Goal: Task Accomplishment & Management: Use online tool/utility

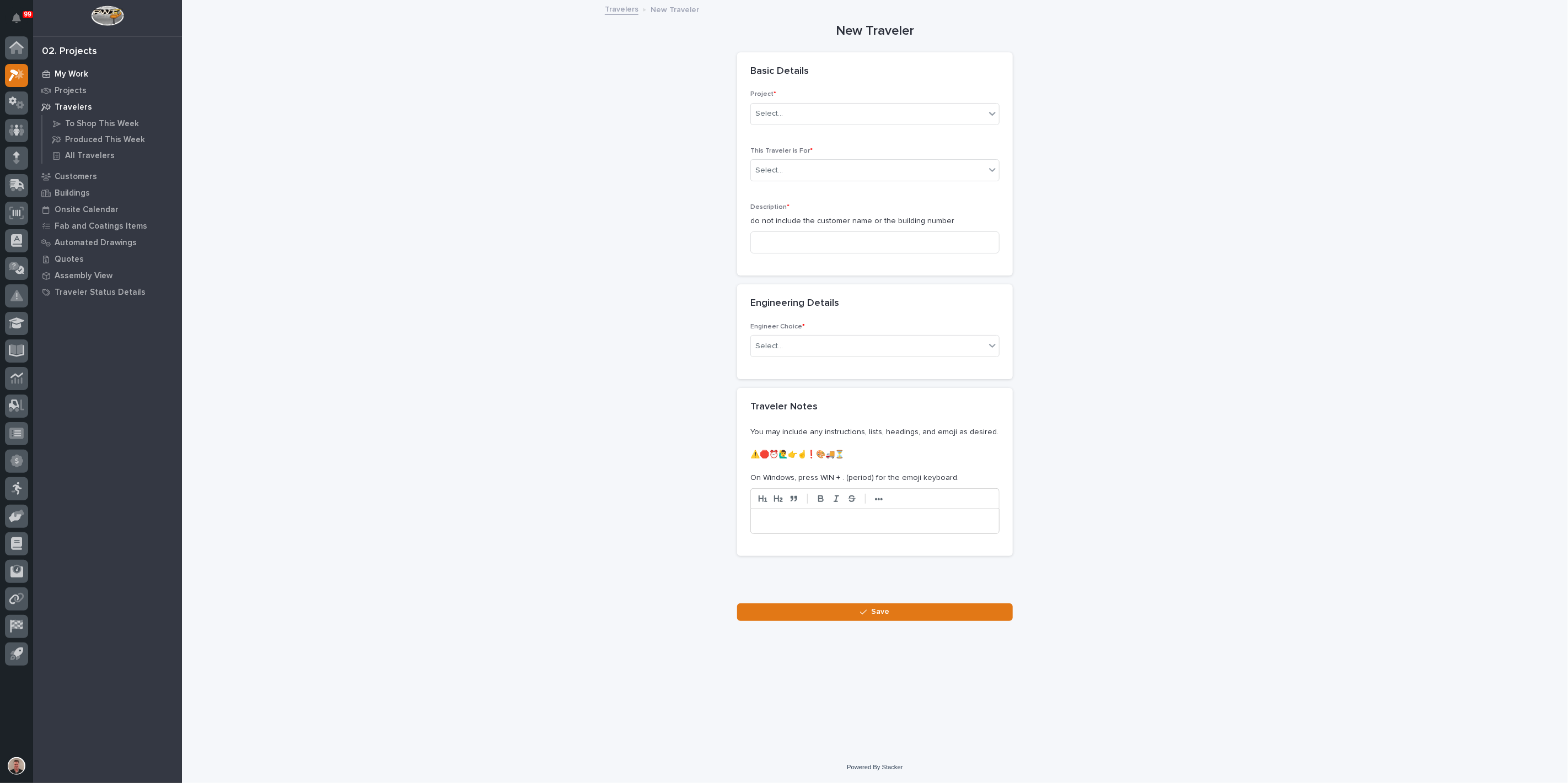
click at [73, 73] on p "My Work" at bounding box center [71, 74] width 33 height 10
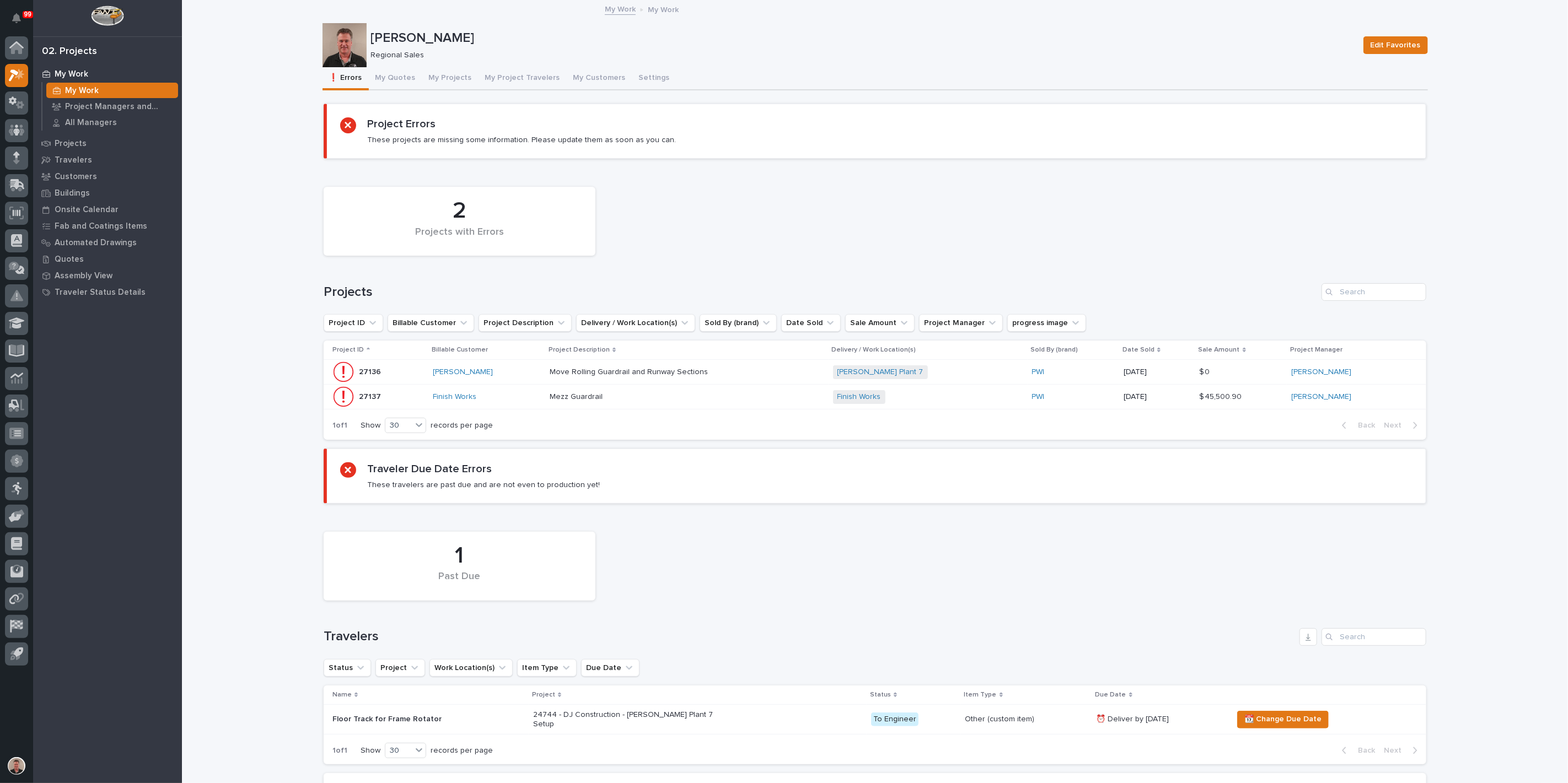
click at [675, 402] on p at bounding box center [646, 397] width 193 height 9
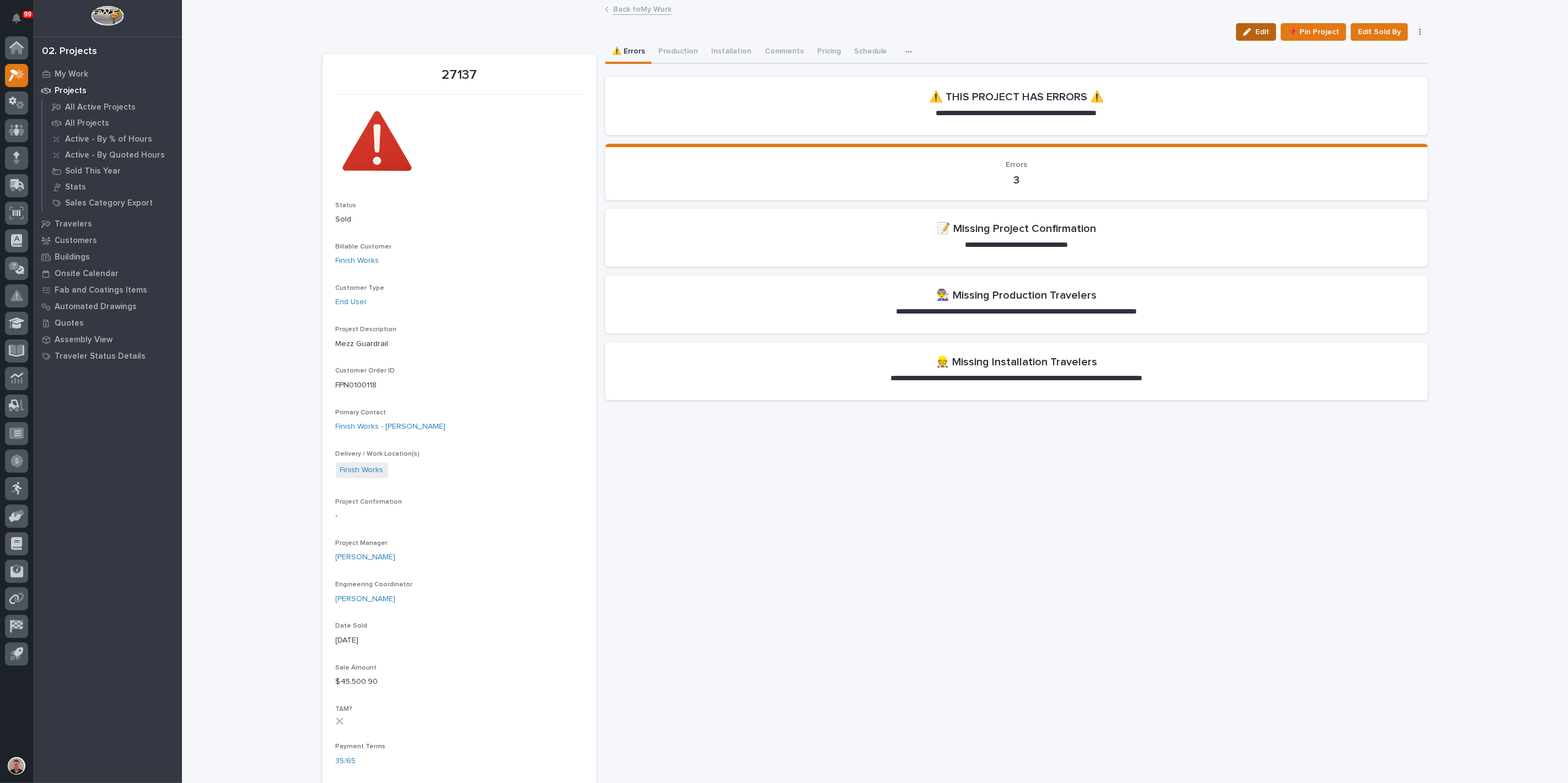
click at [1243, 36] on div "button" at bounding box center [1249, 31] width 12 height 7
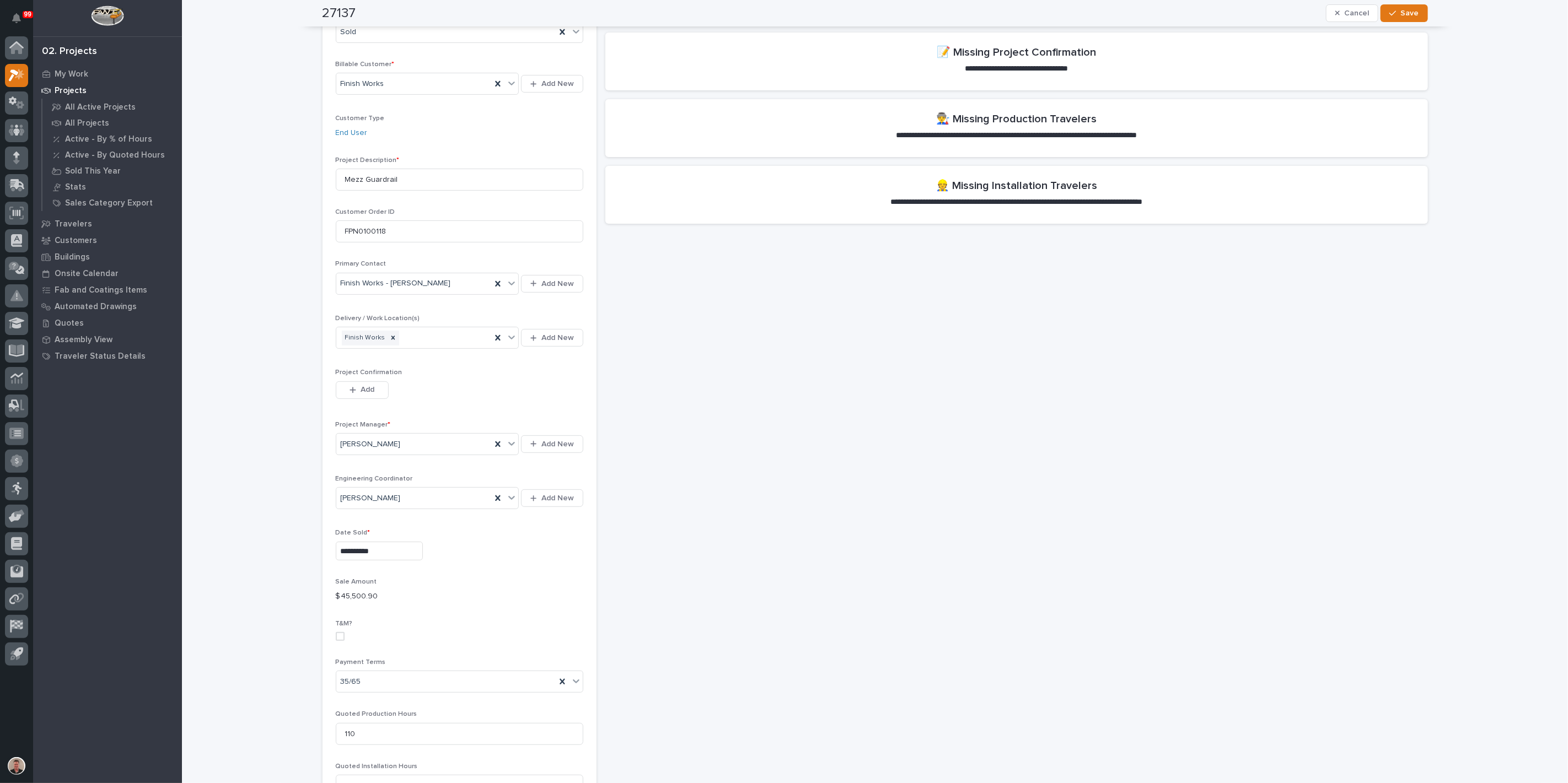
scroll to position [184, 0]
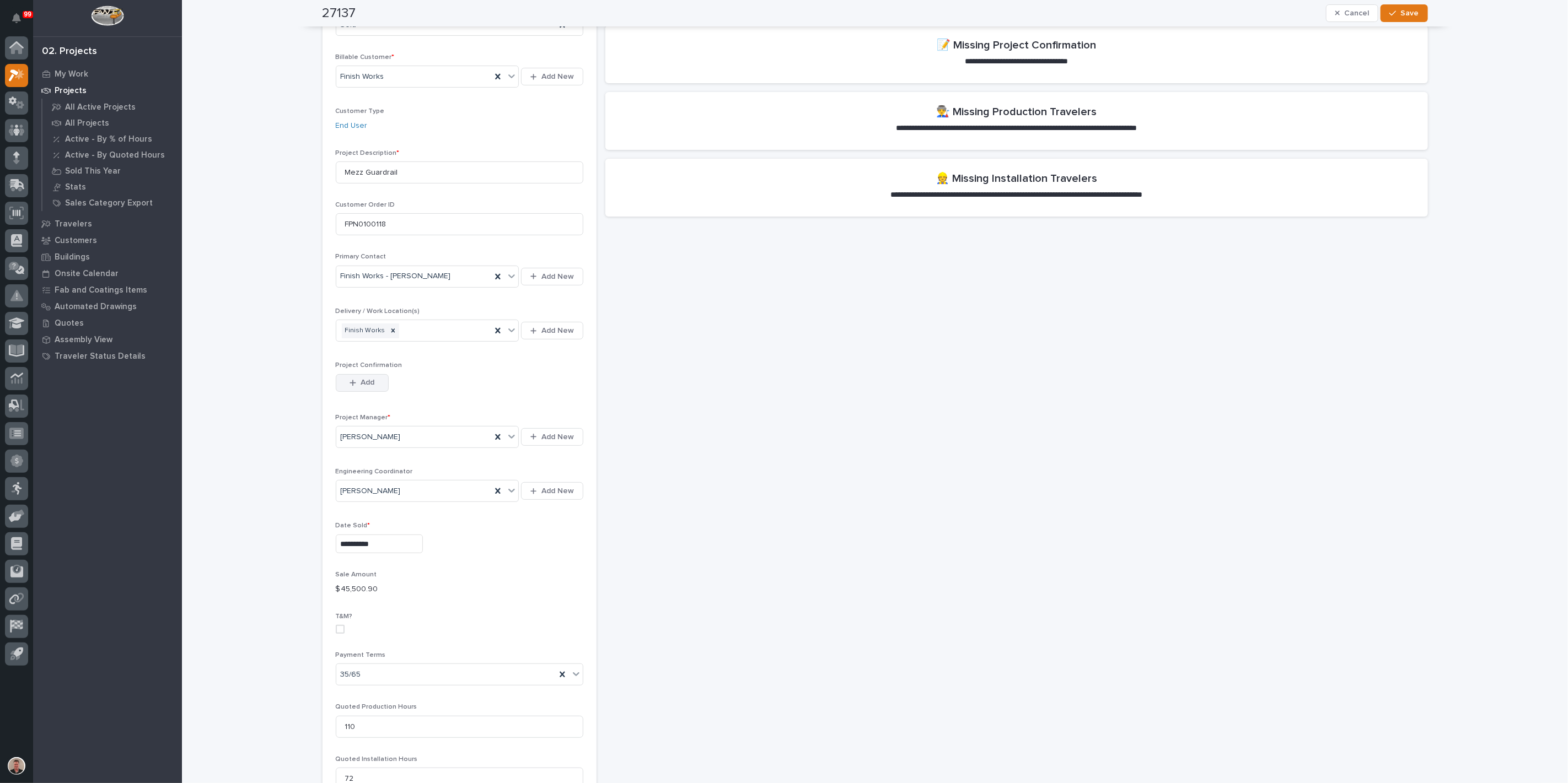
click at [370, 388] on span "Add" at bounding box center [367, 382] width 14 height 10
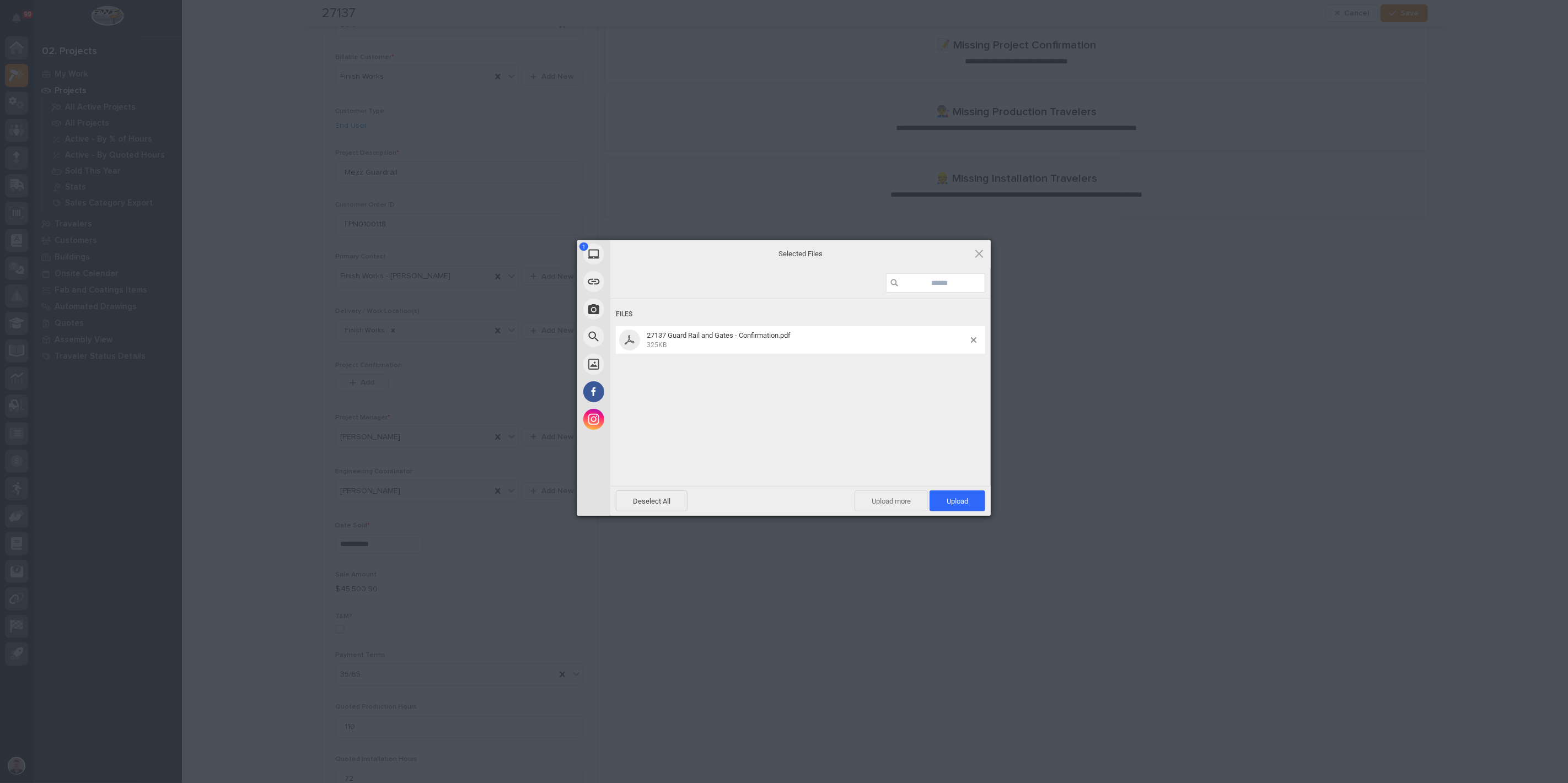
click at [883, 500] on span "Upload more" at bounding box center [891, 501] width 74 height 21
click at [934, 498] on span "Upload 2" at bounding box center [951, 501] width 33 height 8
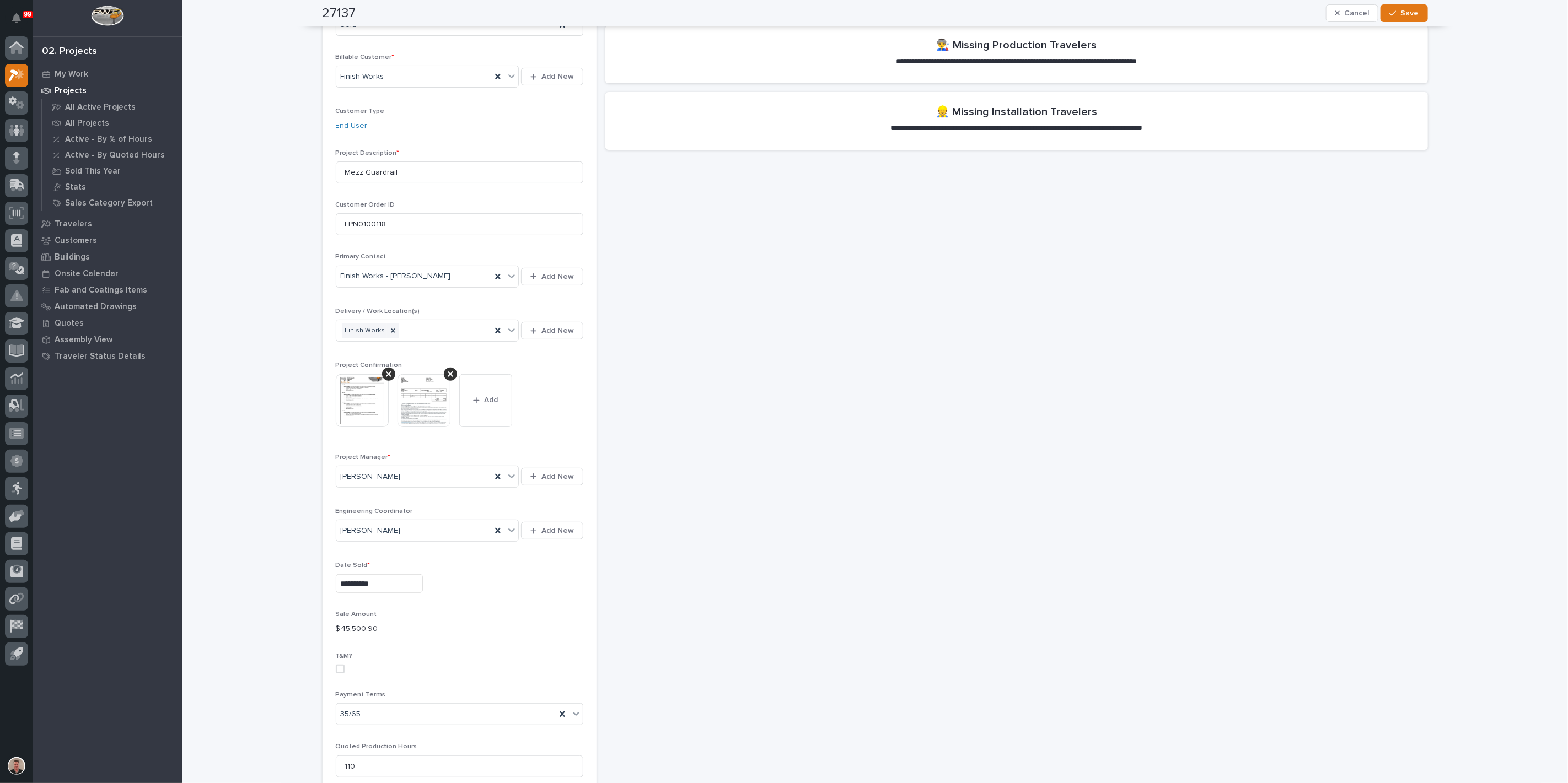
scroll to position [0, 0]
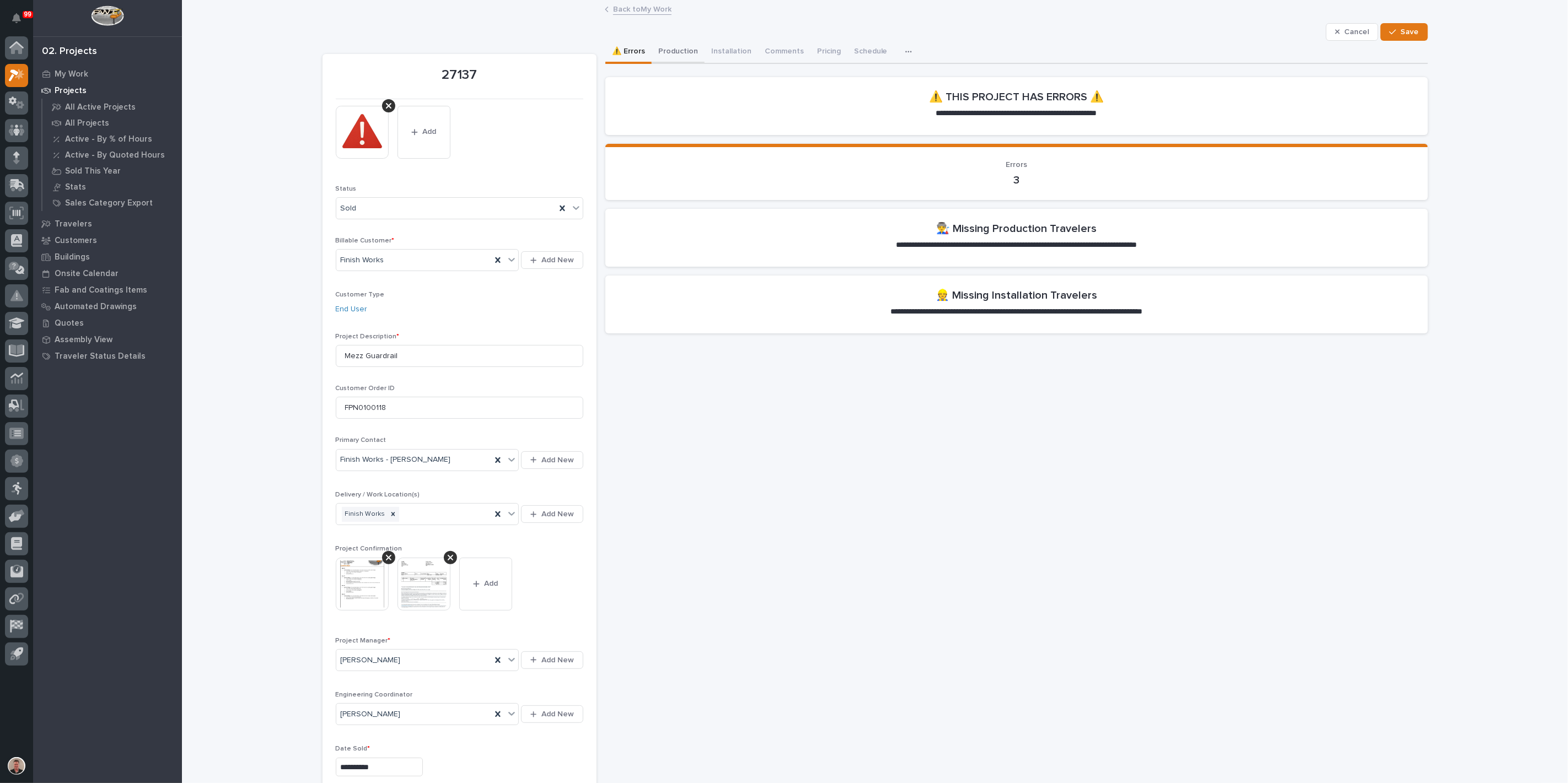
click at [686, 64] on button "Production" at bounding box center [678, 52] width 53 height 23
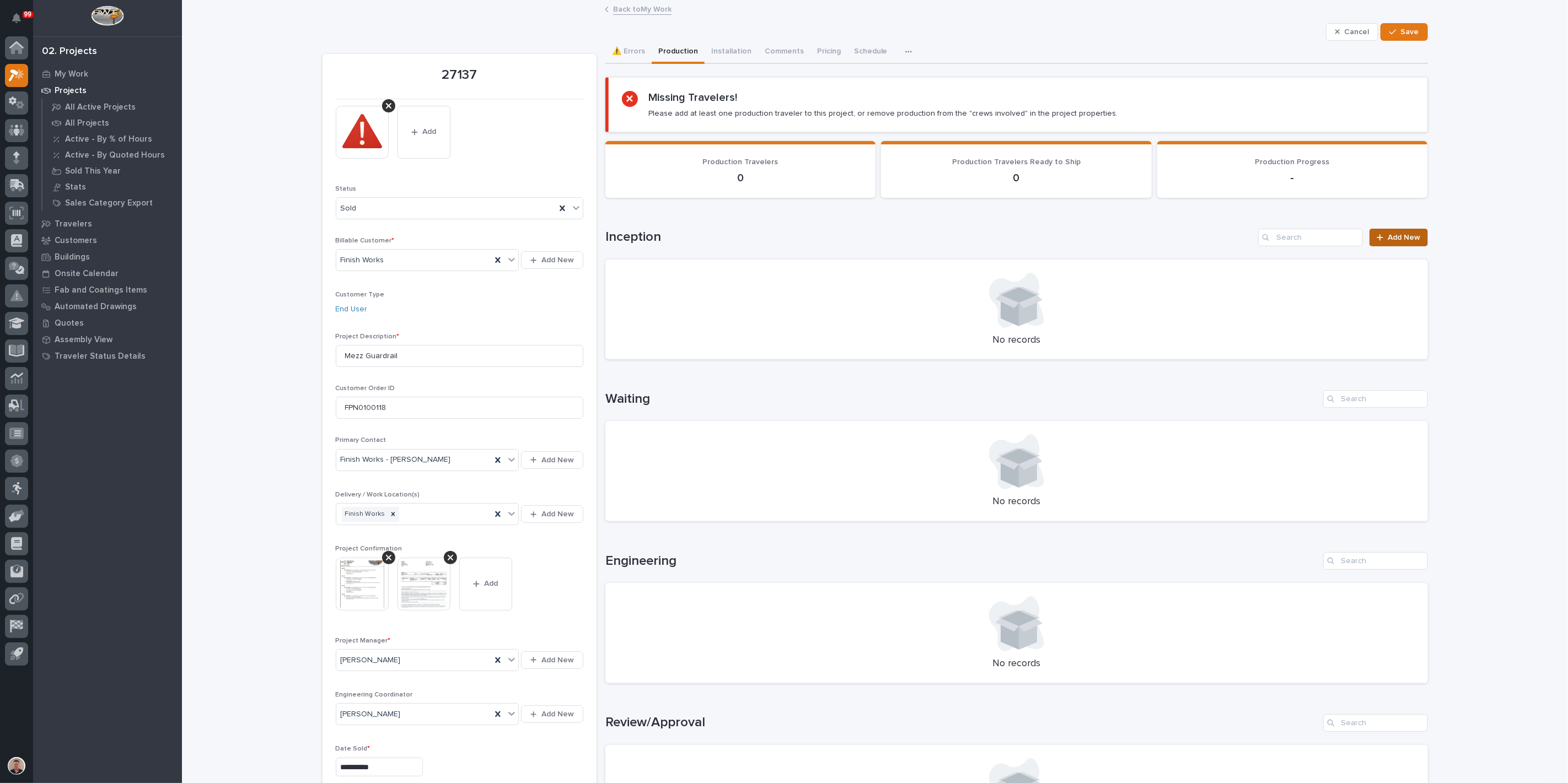
click at [1388, 242] on span "Add New" at bounding box center [1405, 237] width 33 height 7
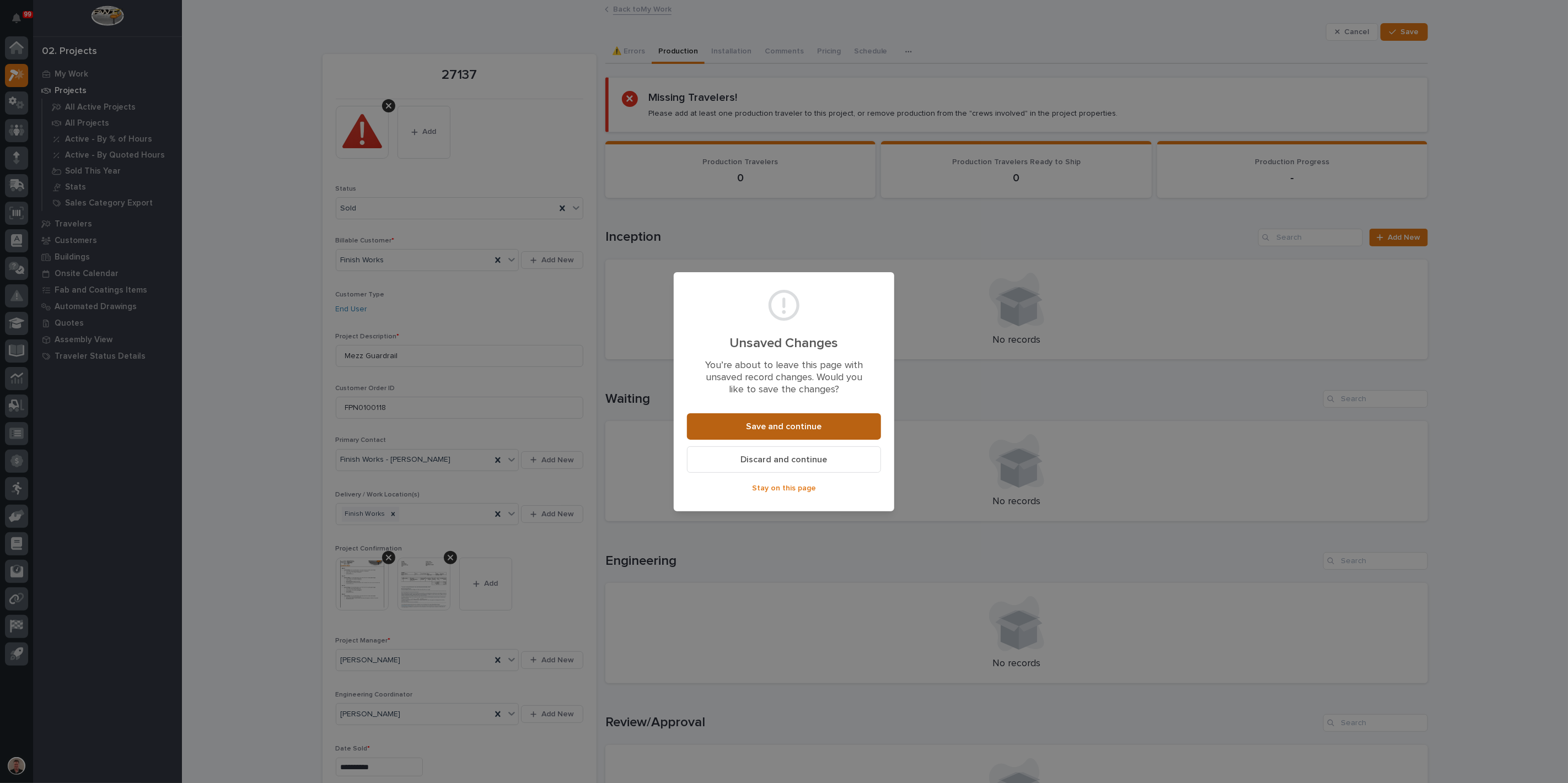
click at [822, 433] on span "Save and continue" at bounding box center [784, 427] width 75 height 11
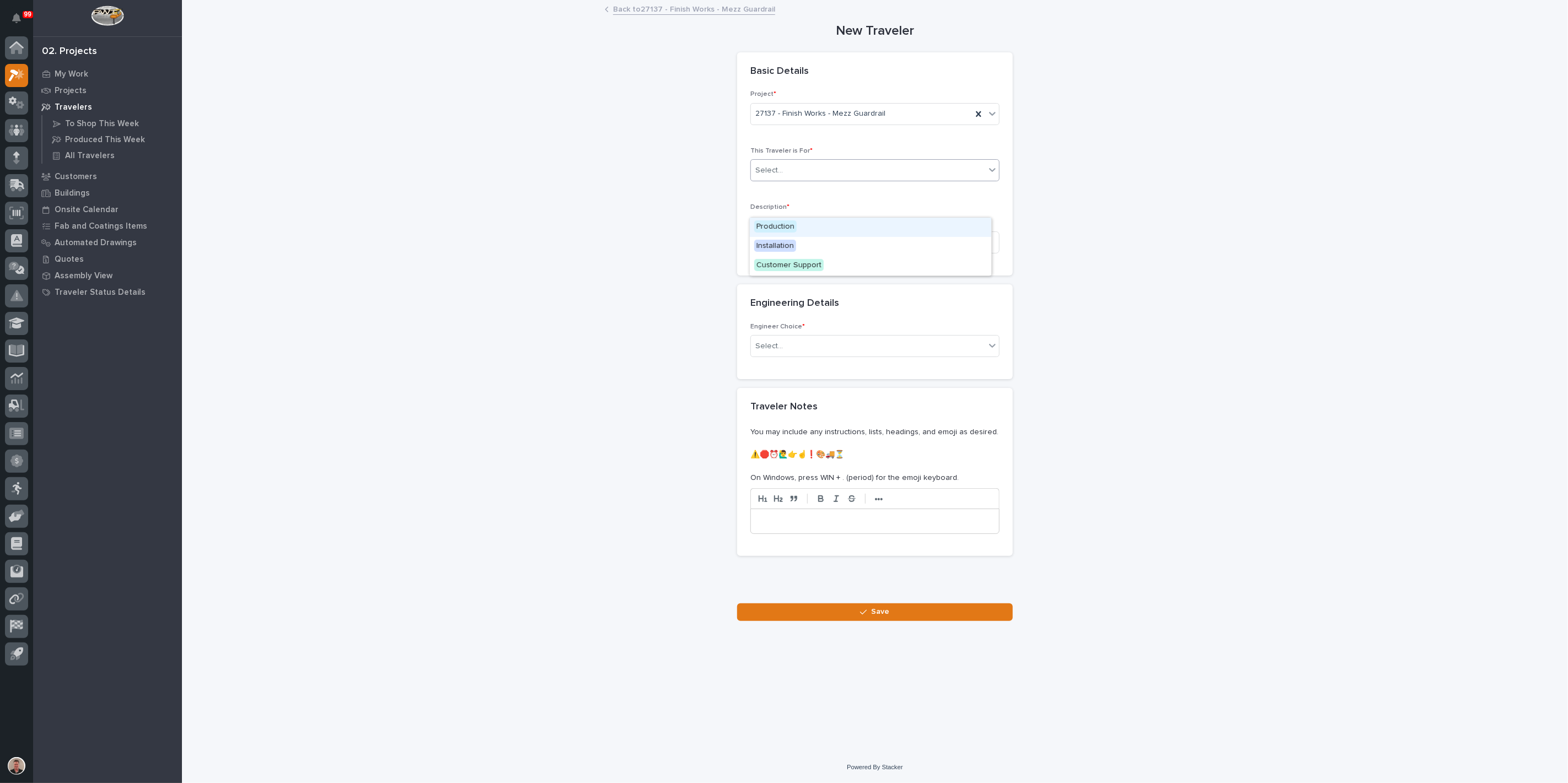
click at [790, 180] on div "Select..." at bounding box center [867, 171] width 234 height 18
click at [796, 226] on span "Production" at bounding box center [775, 226] width 42 height 12
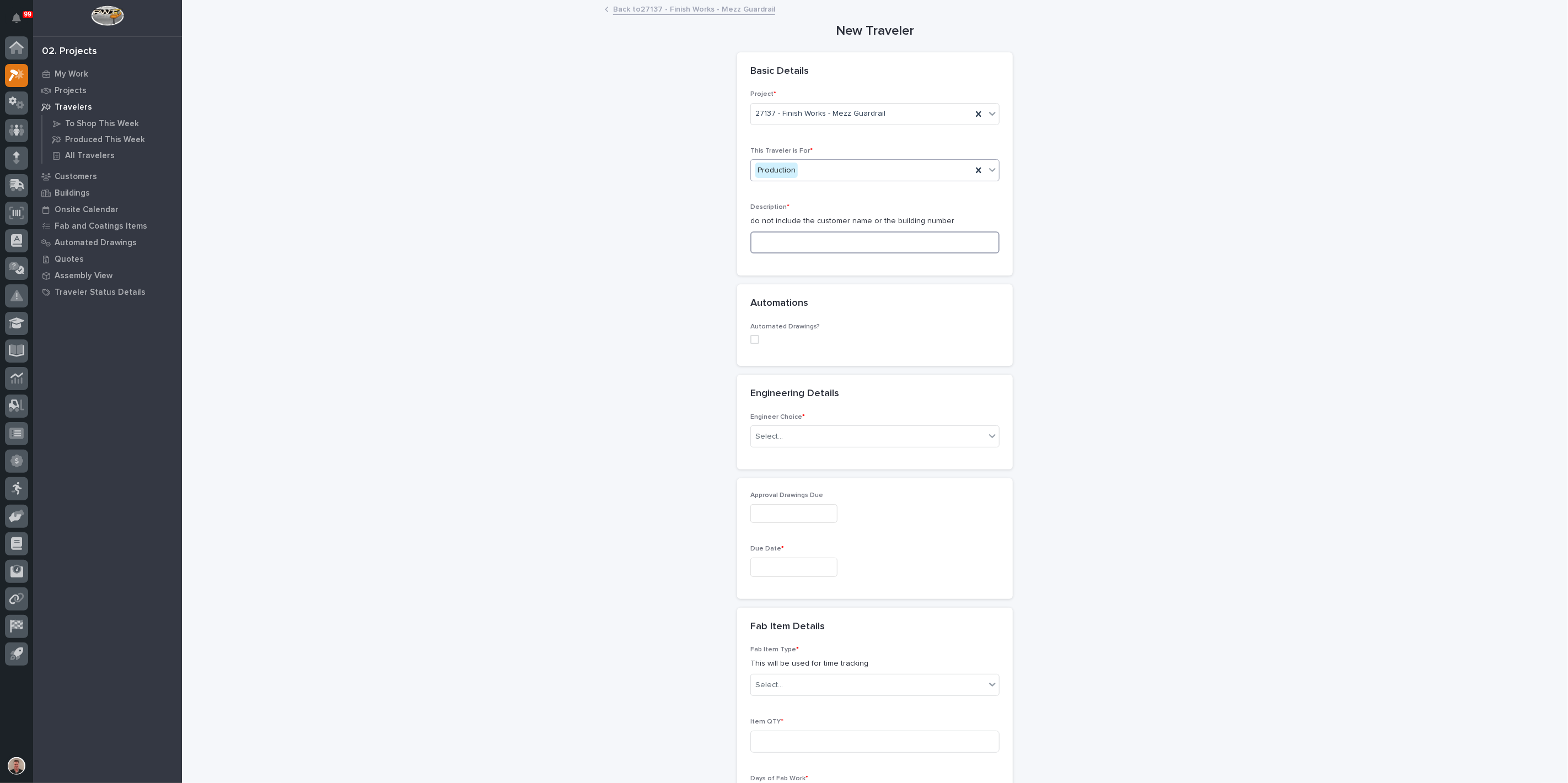
click at [803, 254] on input at bounding box center [875, 242] width 249 height 22
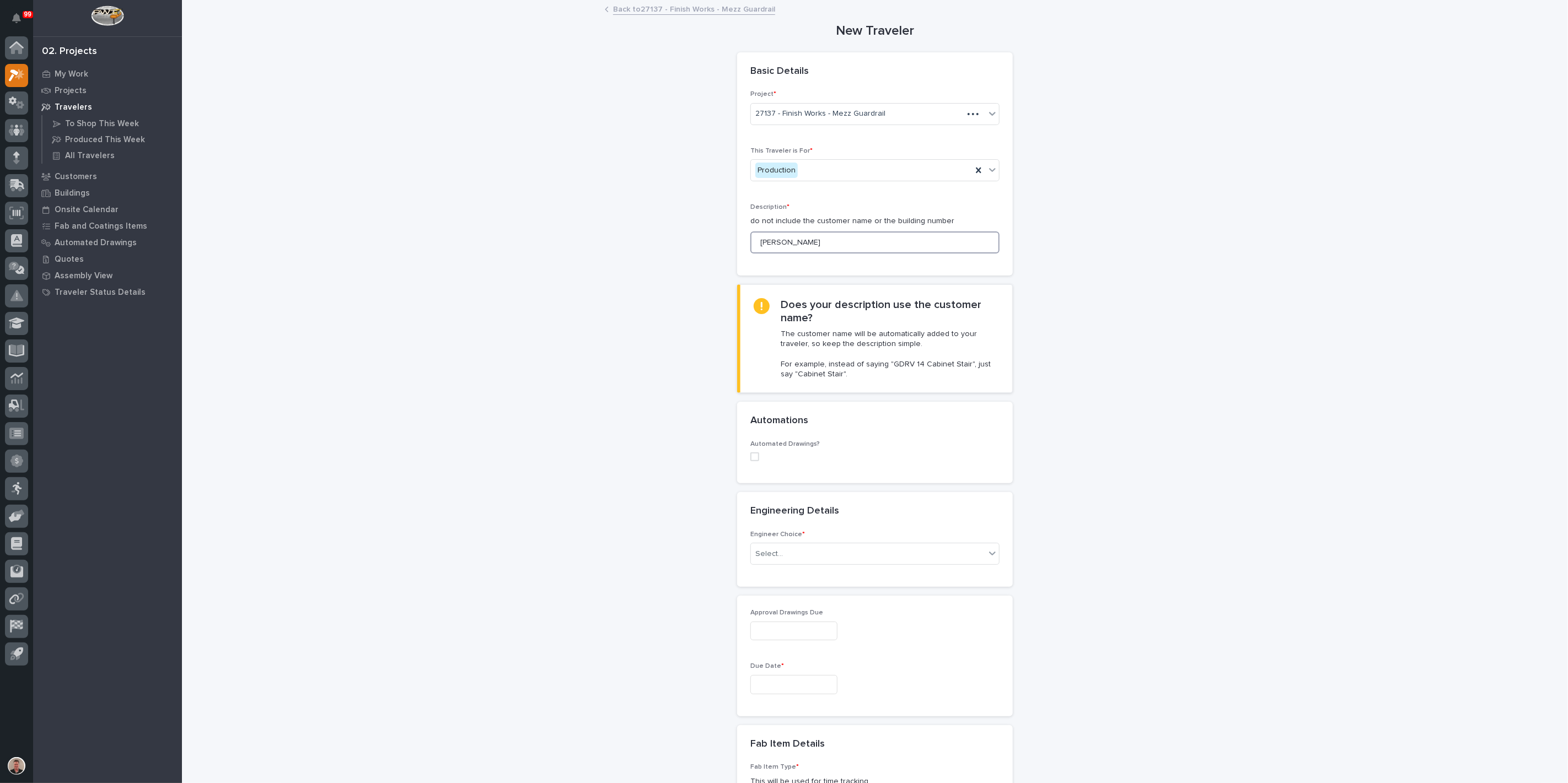
click at [783, 254] on input "[PERSON_NAME]" at bounding box center [875, 242] width 249 height 22
click at [858, 254] on input "[PERSON_NAME]" at bounding box center [875, 242] width 249 height 22
click at [783, 254] on input "[PERSON_NAME]" at bounding box center [875, 242] width 249 height 22
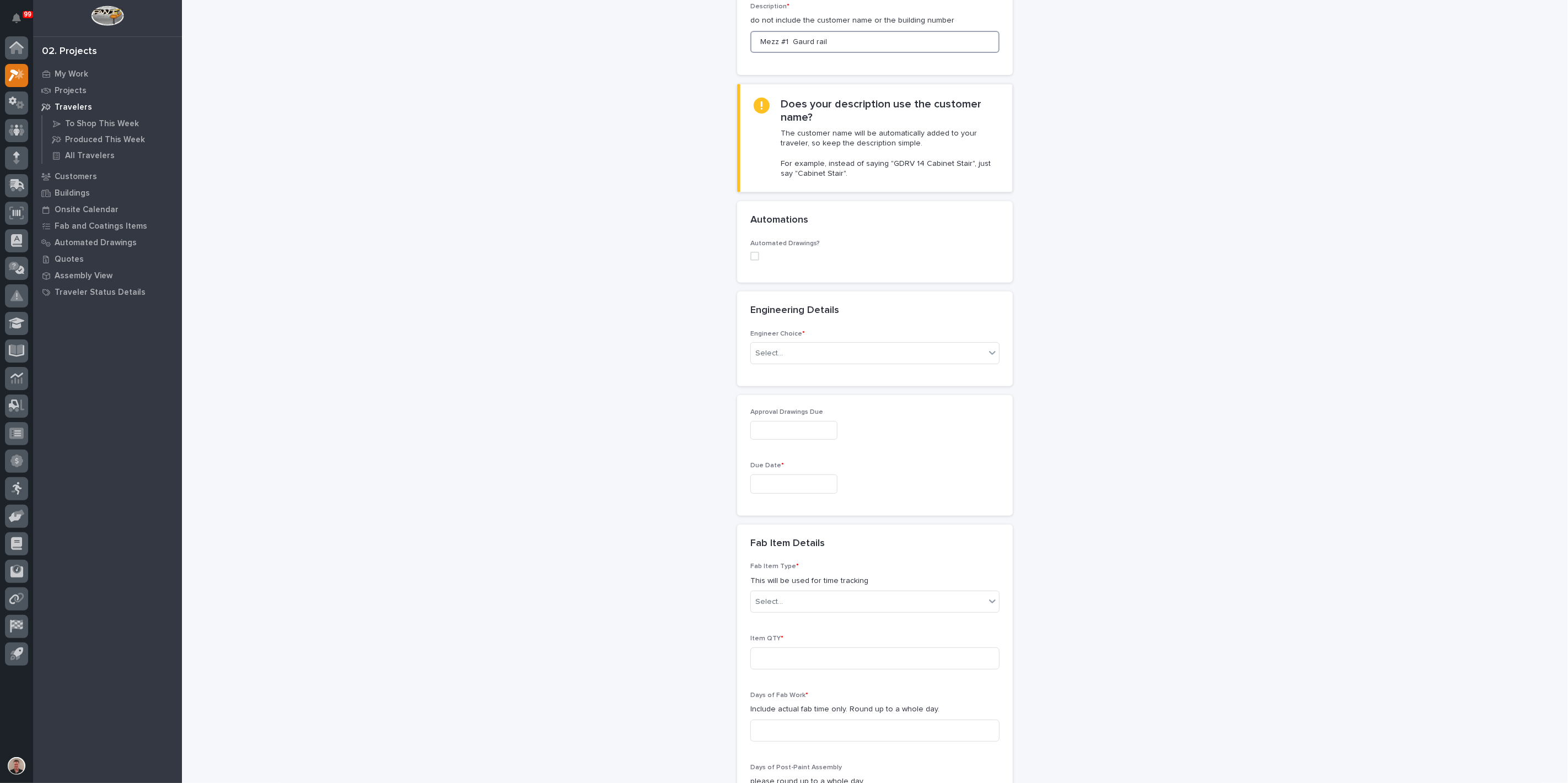
scroll to position [245, 0]
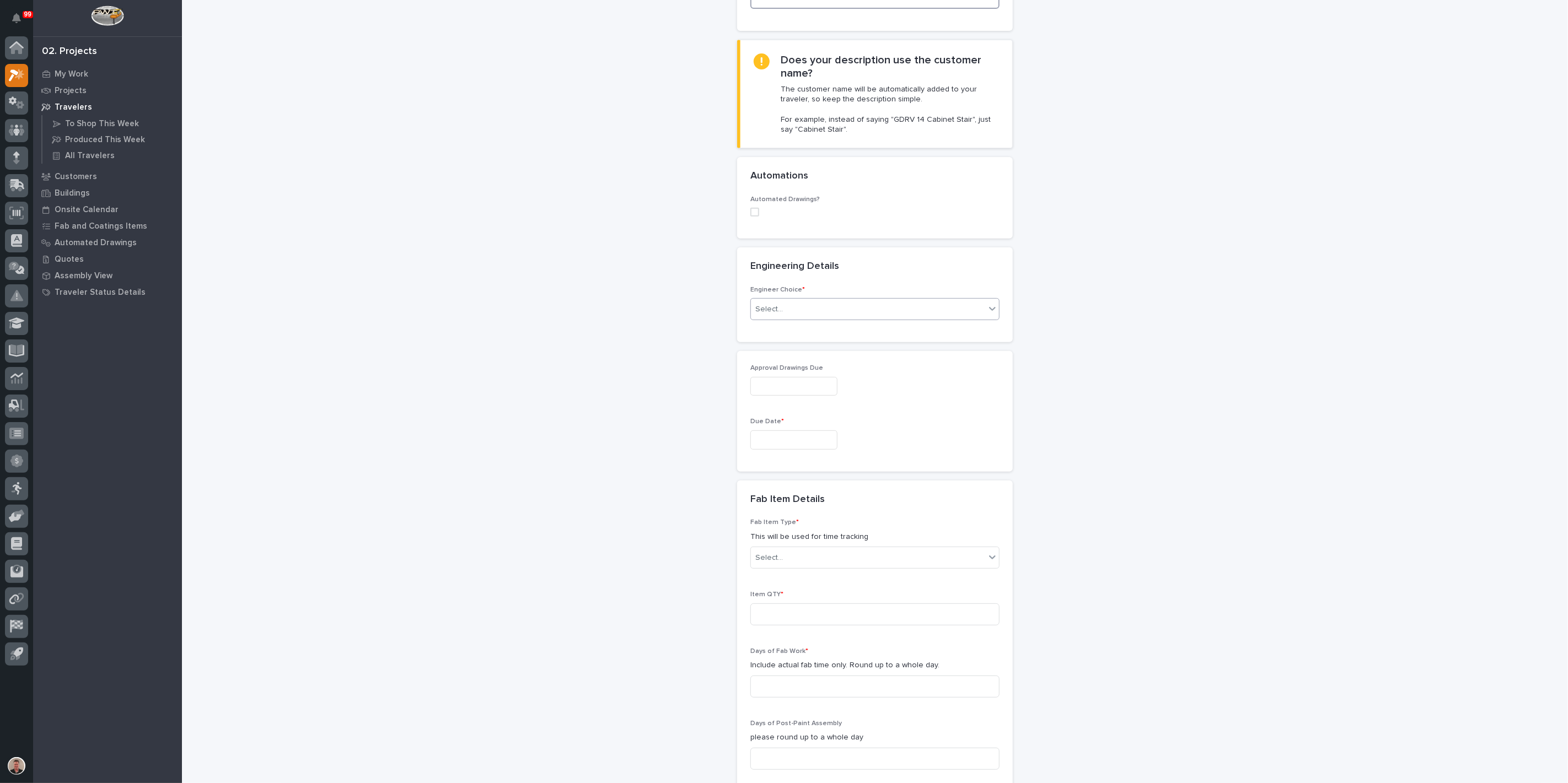
type input "Mezz #1 Gaurd rail"
click at [818, 318] on div "Select..." at bounding box center [867, 309] width 234 height 18
click at [818, 489] on div "I want my coordinator to choose an engineer" at bounding box center [871, 490] width 242 height 20
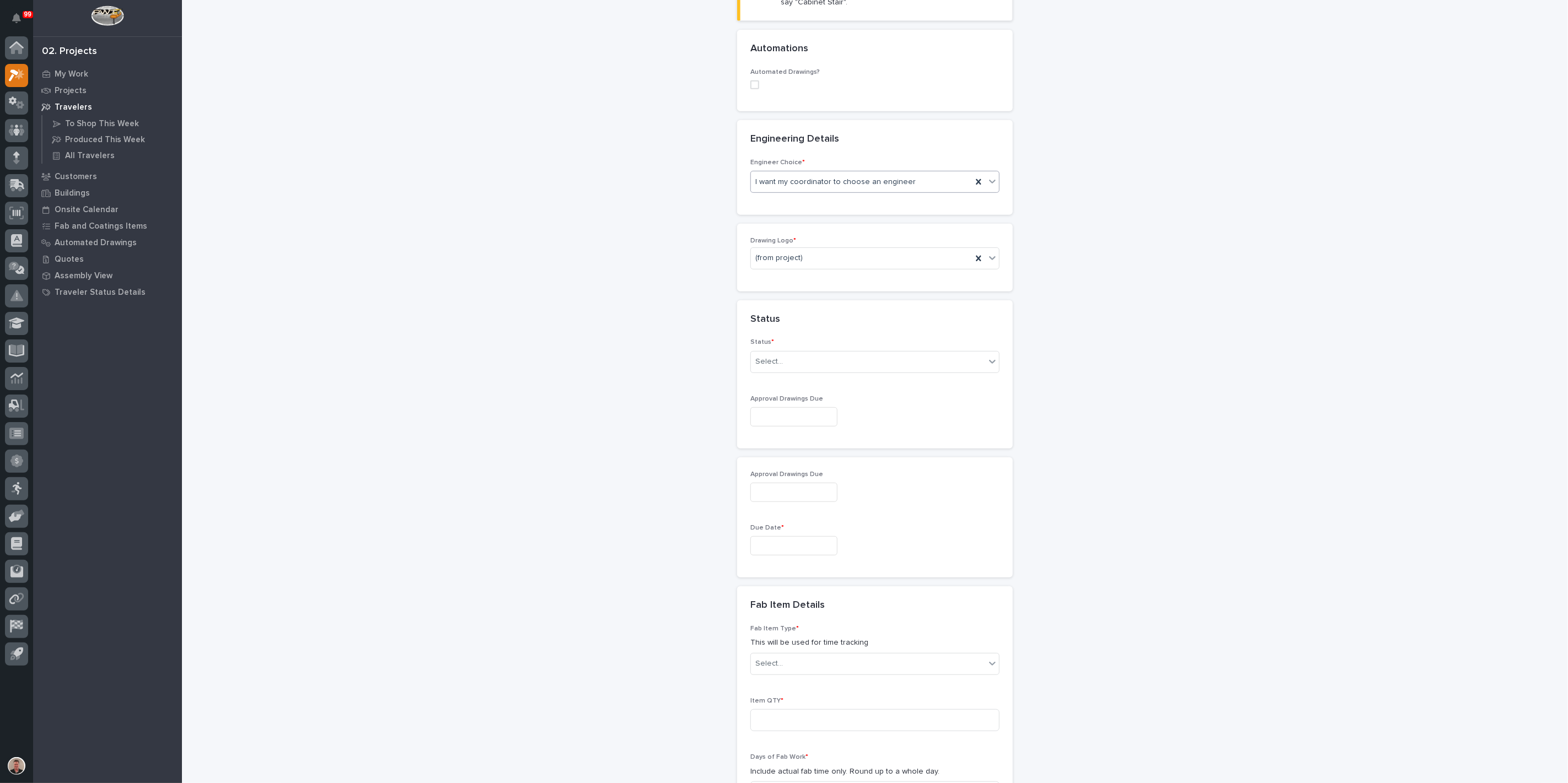
scroll to position [384, 0]
click at [823, 256] on div "(from project)" at bounding box center [861, 247] width 221 height 18
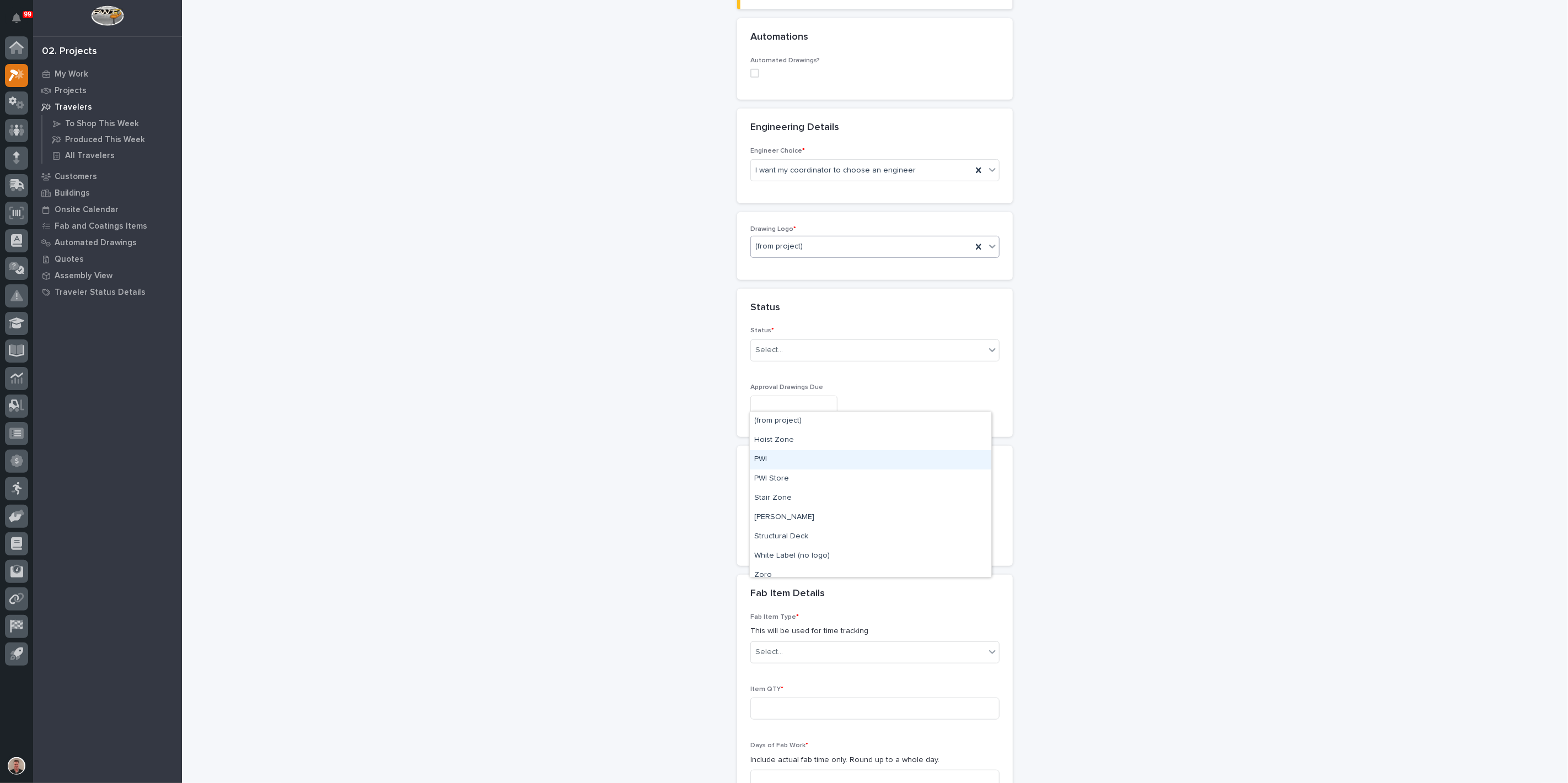
click at [813, 456] on div "PWI" at bounding box center [871, 460] width 242 height 20
click at [807, 359] on div "Select..." at bounding box center [867, 350] width 234 height 18
click at [818, 549] on div "Sold (no traveler printed)" at bounding box center [871, 545] width 242 height 20
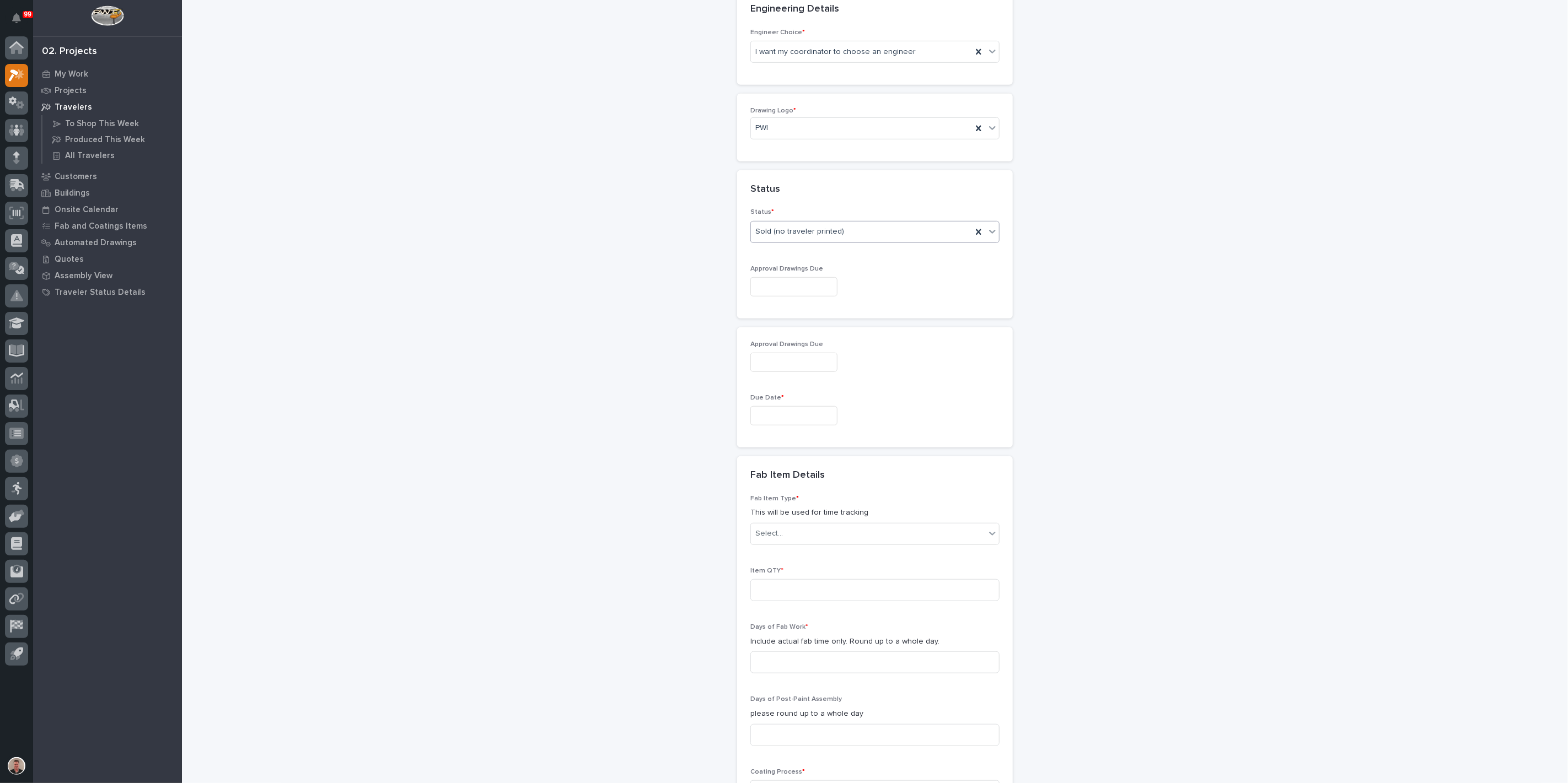
scroll to position [506, 0]
click at [793, 292] on input "text" at bounding box center [794, 283] width 87 height 20
click at [821, 403] on div "2" at bounding box center [828, 411] width 15 height 15
type input "**********"
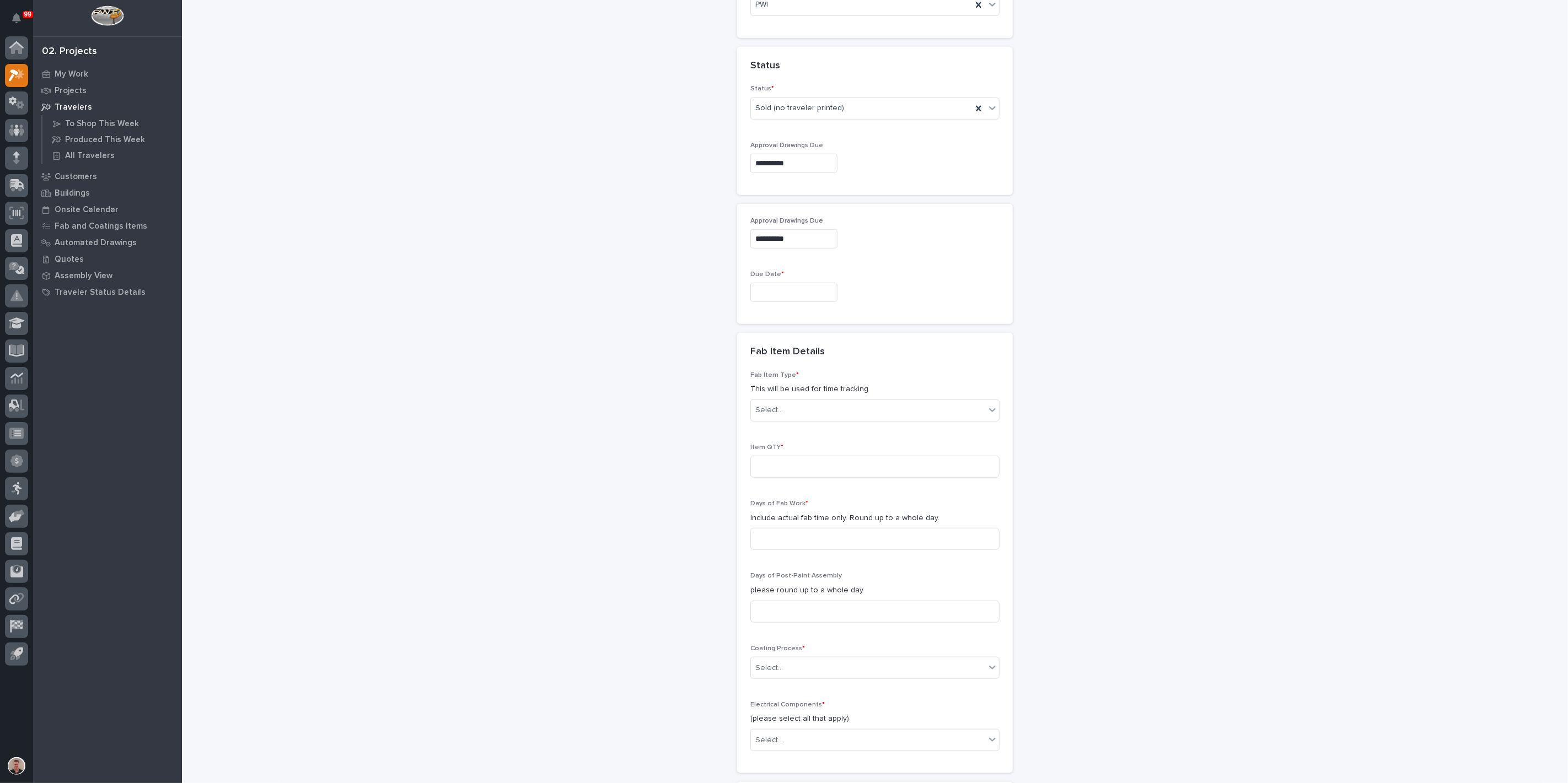
scroll to position [629, 0]
click at [773, 300] on input "text" at bounding box center [794, 290] width 87 height 20
click at [863, 318] on button "Next Month" at bounding box center [866, 327] width 18 height 18
click at [821, 401] on div "16" at bounding box center [828, 408] width 15 height 15
type input "**********"
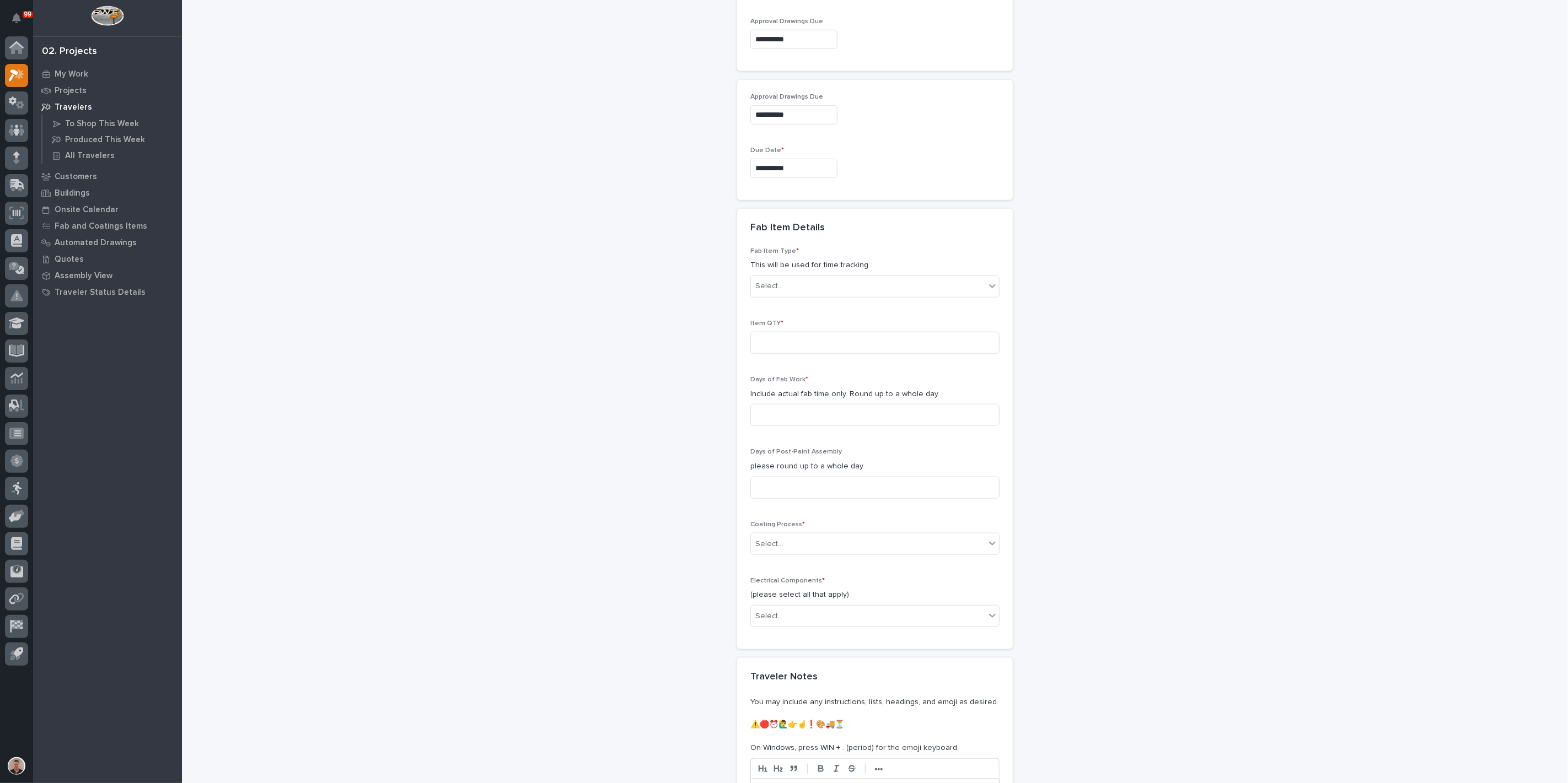
scroll to position [812, 0]
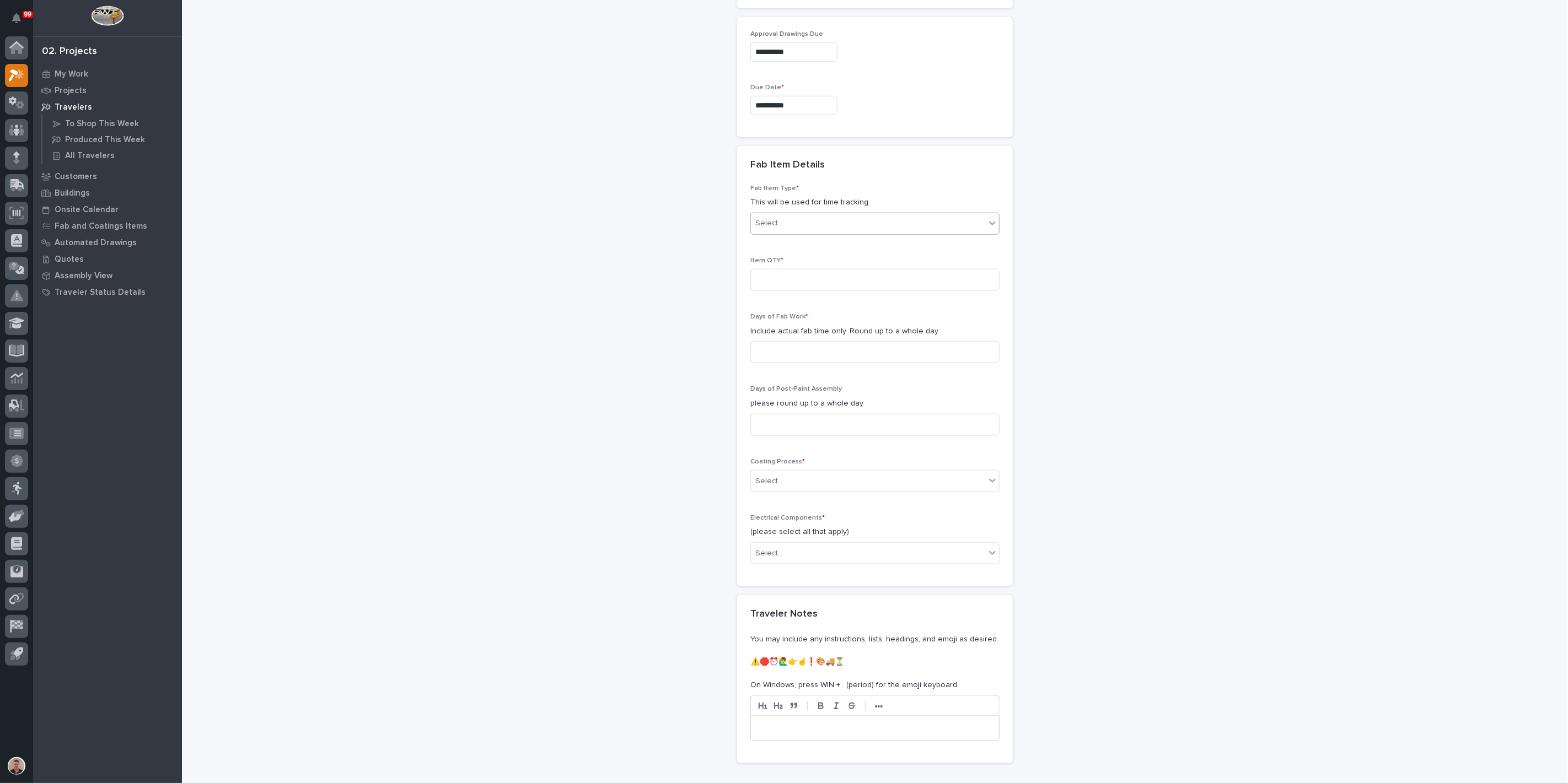
click at [822, 233] on div "Select..." at bounding box center [867, 224] width 234 height 18
click at [787, 592] on div "Guardrail" at bounding box center [871, 598] width 242 height 20
click at [796, 291] on input at bounding box center [875, 279] width 249 height 22
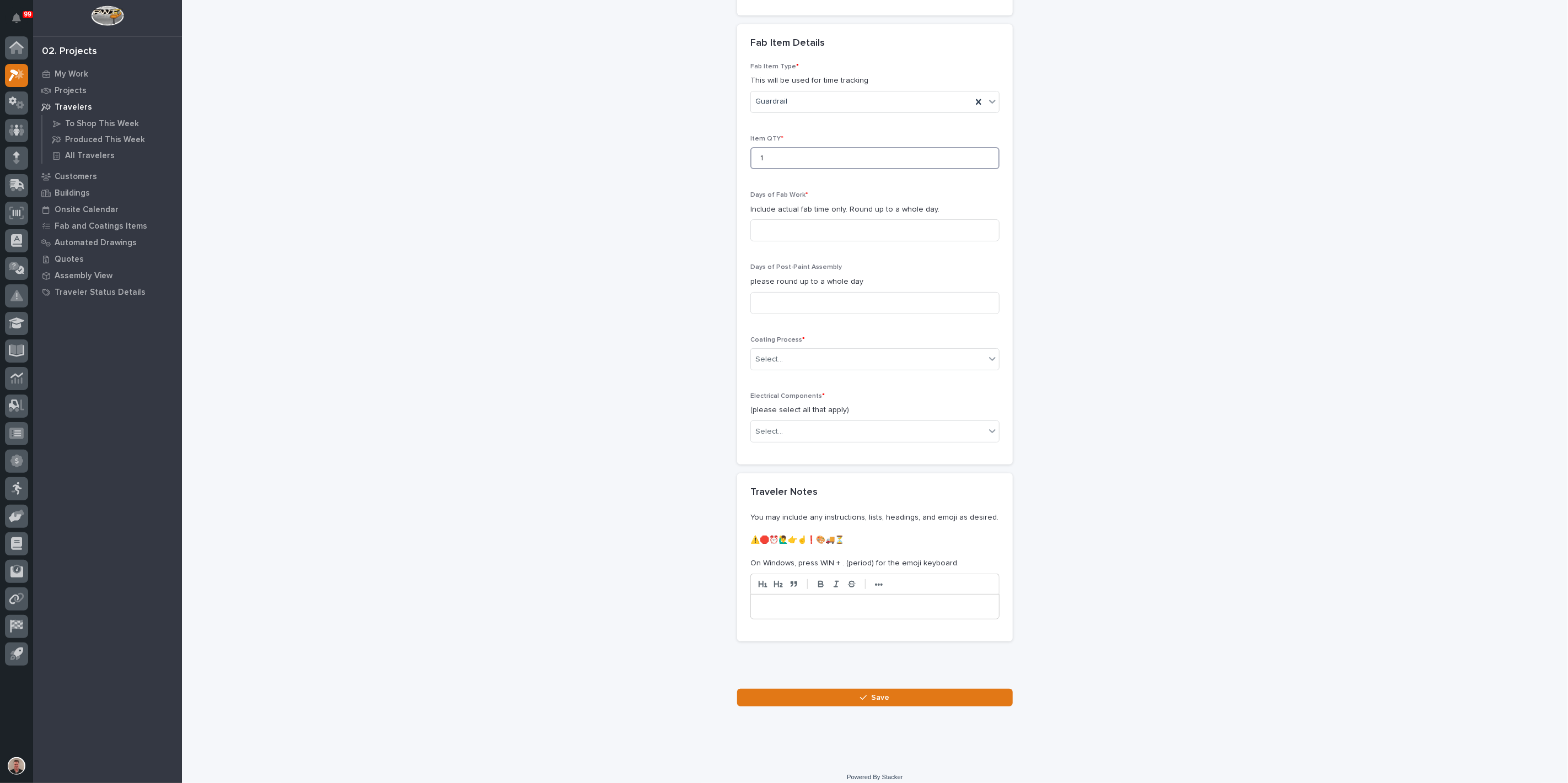
scroll to position [935, 0]
type input "1"
click at [794, 241] on input at bounding box center [875, 229] width 249 height 22
type input "1"
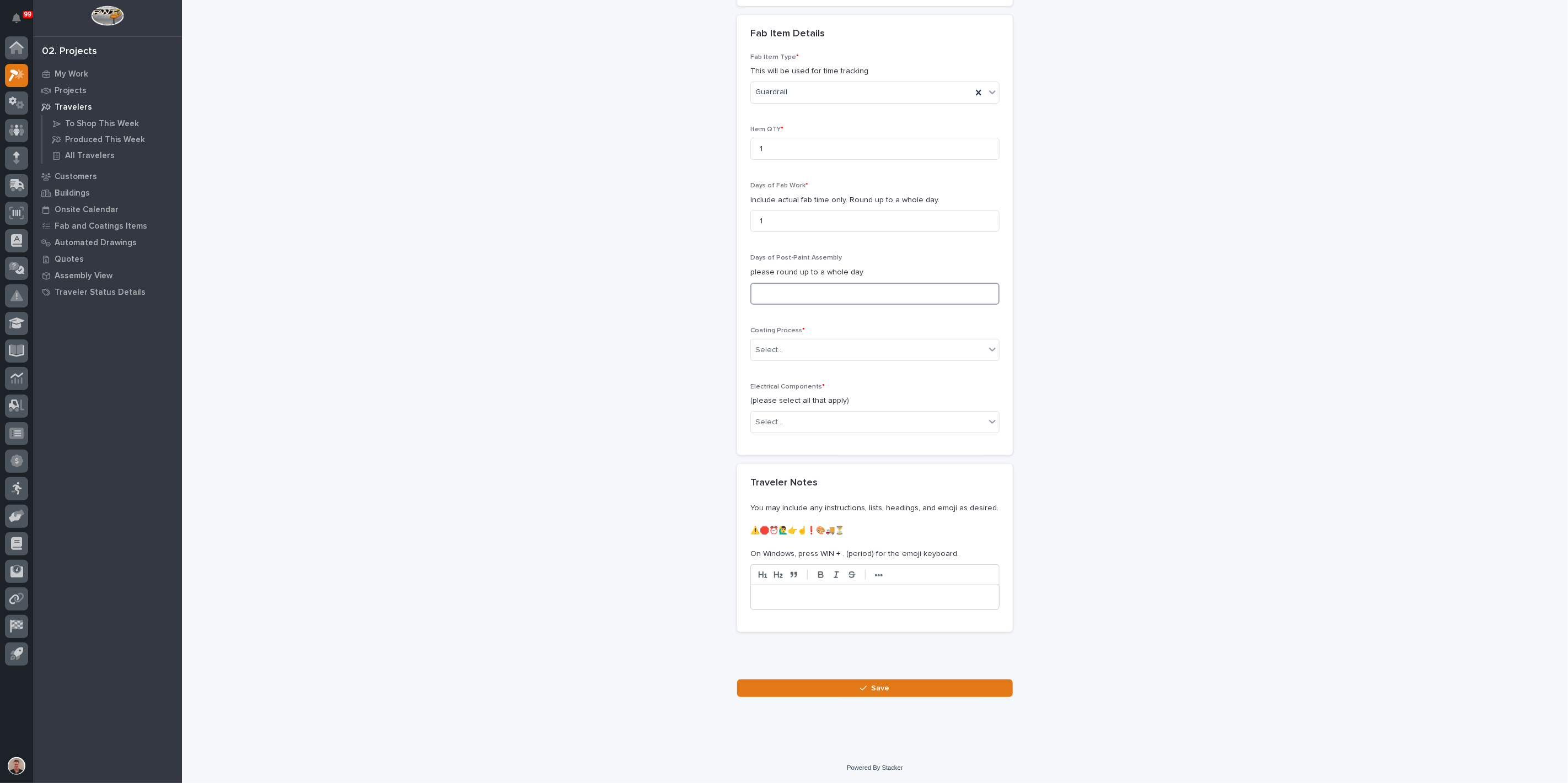
click at [787, 305] on input at bounding box center [875, 293] width 249 height 22
type input "0"
click at [791, 359] on div "Select..." at bounding box center [867, 350] width 234 height 18
click at [793, 449] on div "In-House Paint/Powder" at bounding box center [871, 448] width 242 height 20
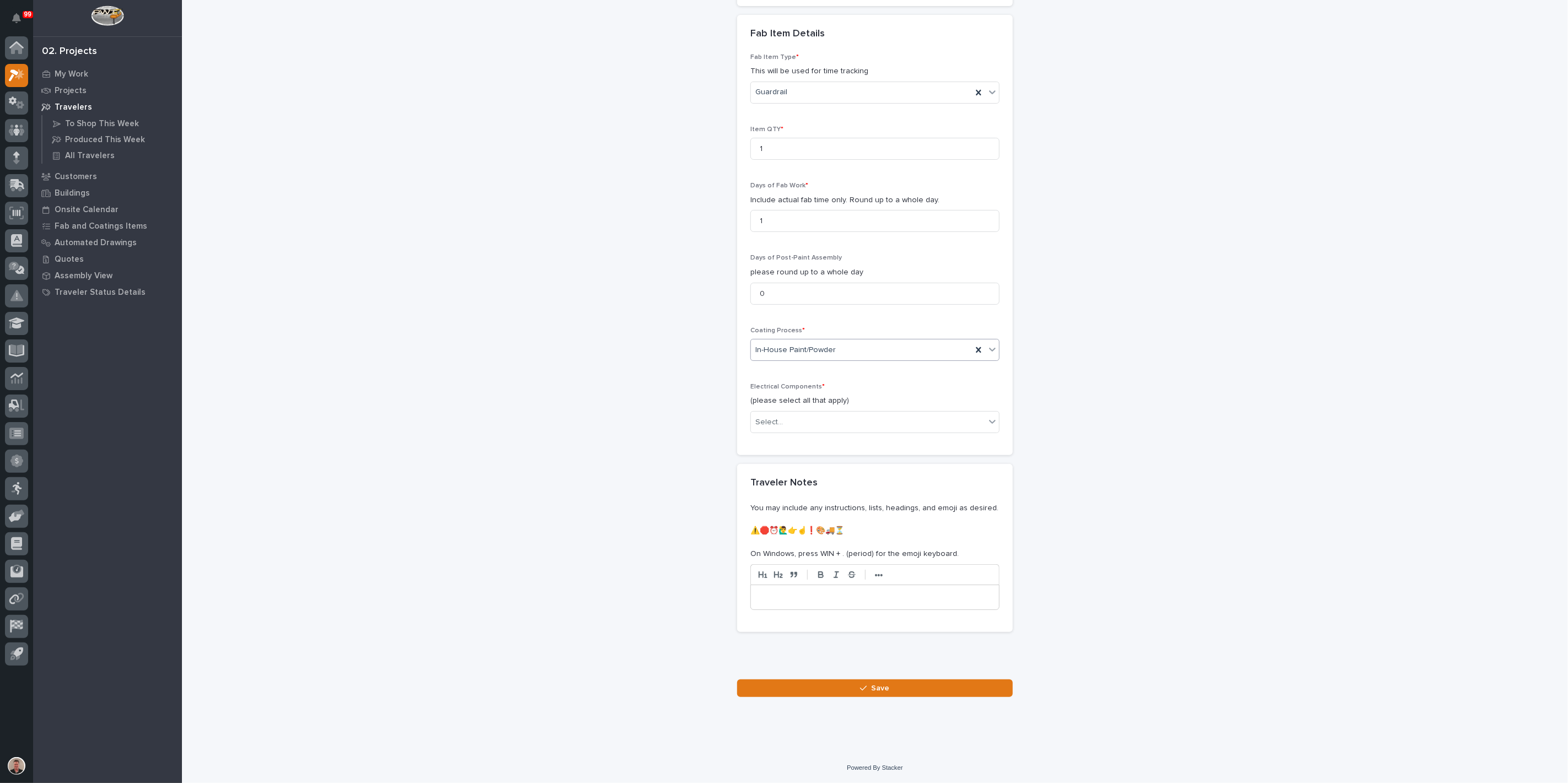
scroll to position [1240, 0]
click at [798, 432] on div "Select..." at bounding box center [867, 422] width 234 height 18
click at [794, 456] on div "None" at bounding box center [871, 452] width 242 height 20
click at [845, 692] on button "Save" at bounding box center [875, 688] width 276 height 18
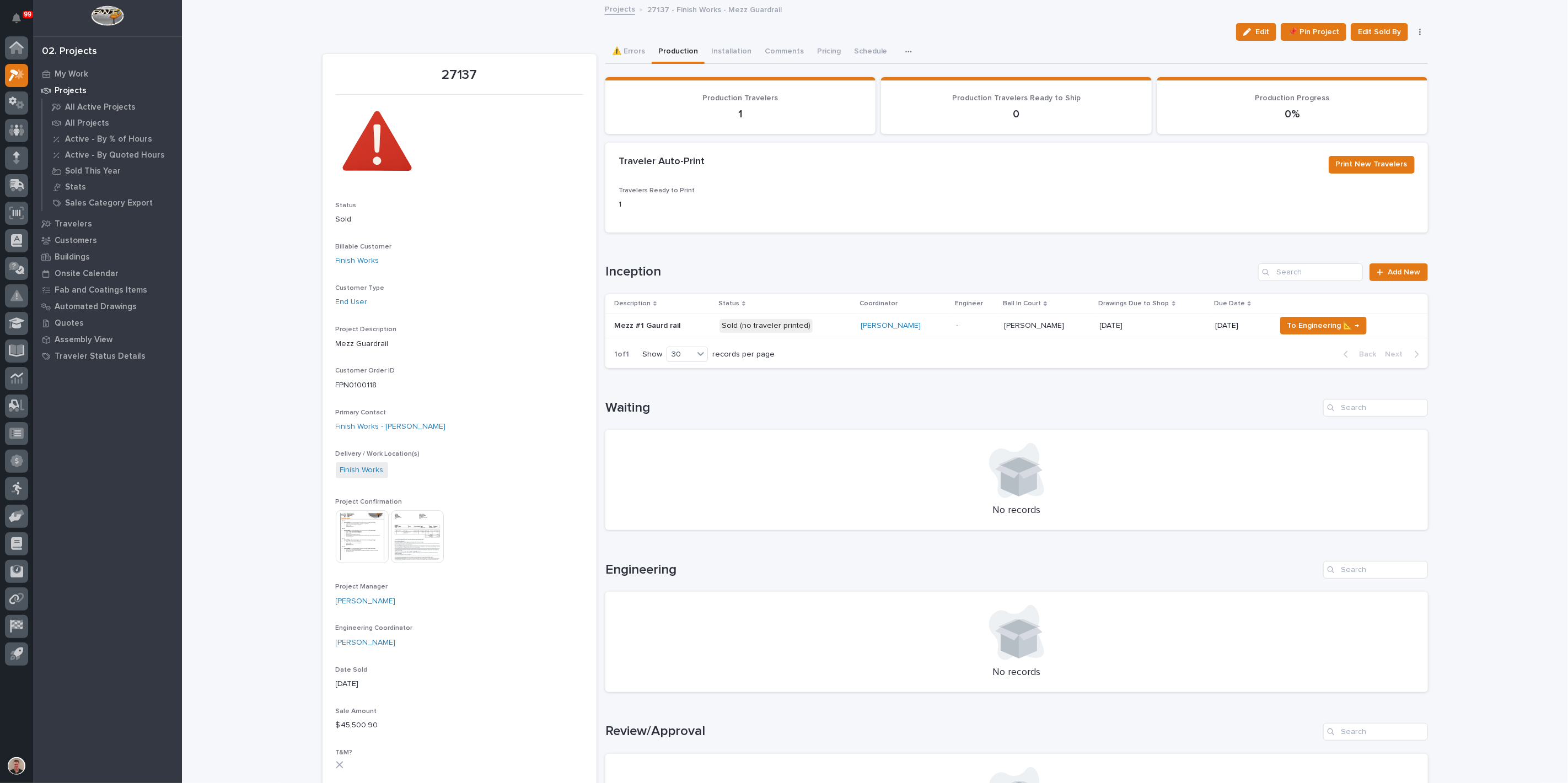
click at [852, 333] on p "Sold (no traveler printed)" at bounding box center [786, 326] width 132 height 14
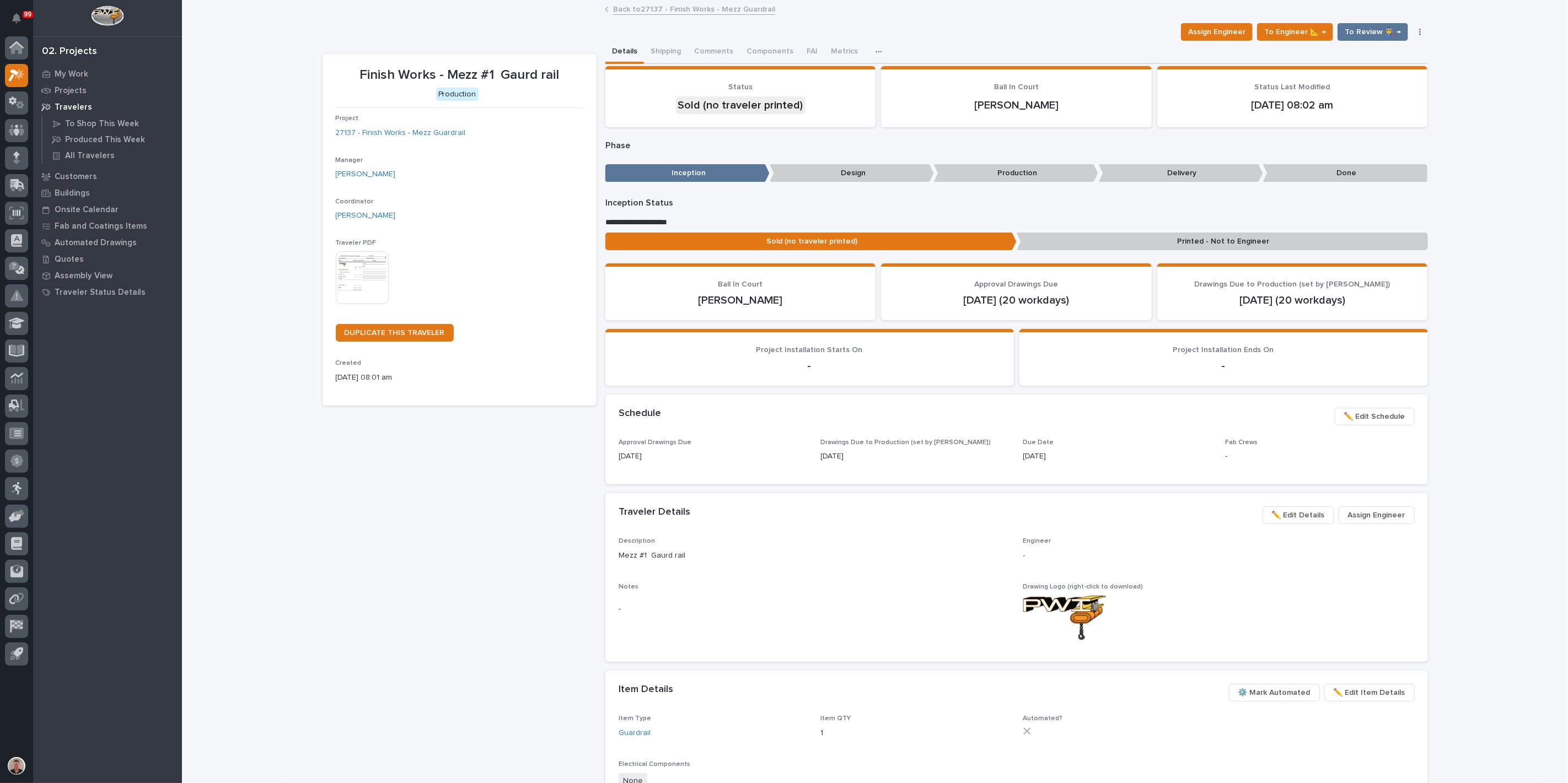
click at [364, 305] on img at bounding box center [362, 278] width 53 height 53
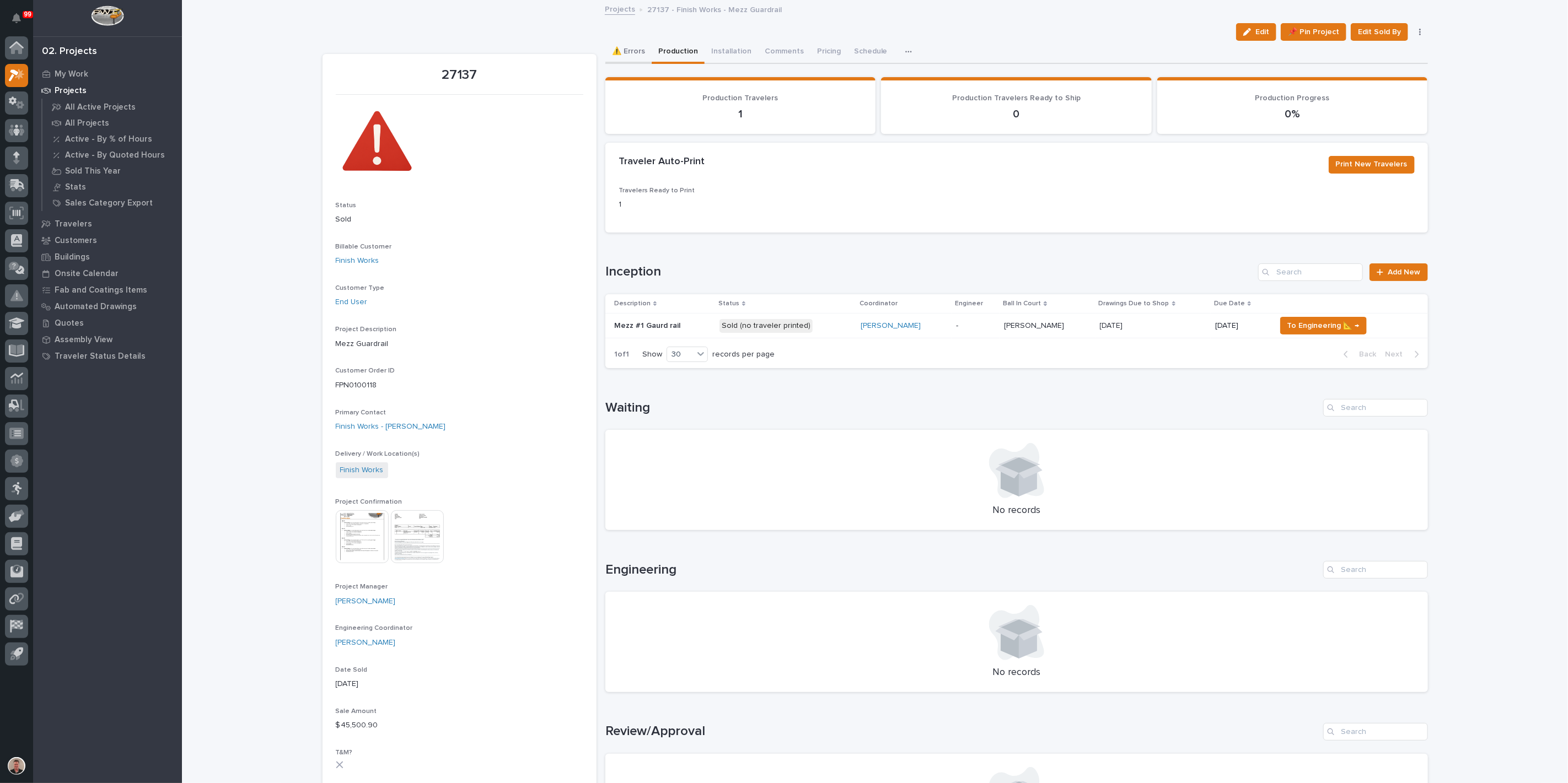
click at [635, 64] on button "⚠️ Errors" at bounding box center [628, 52] width 47 height 23
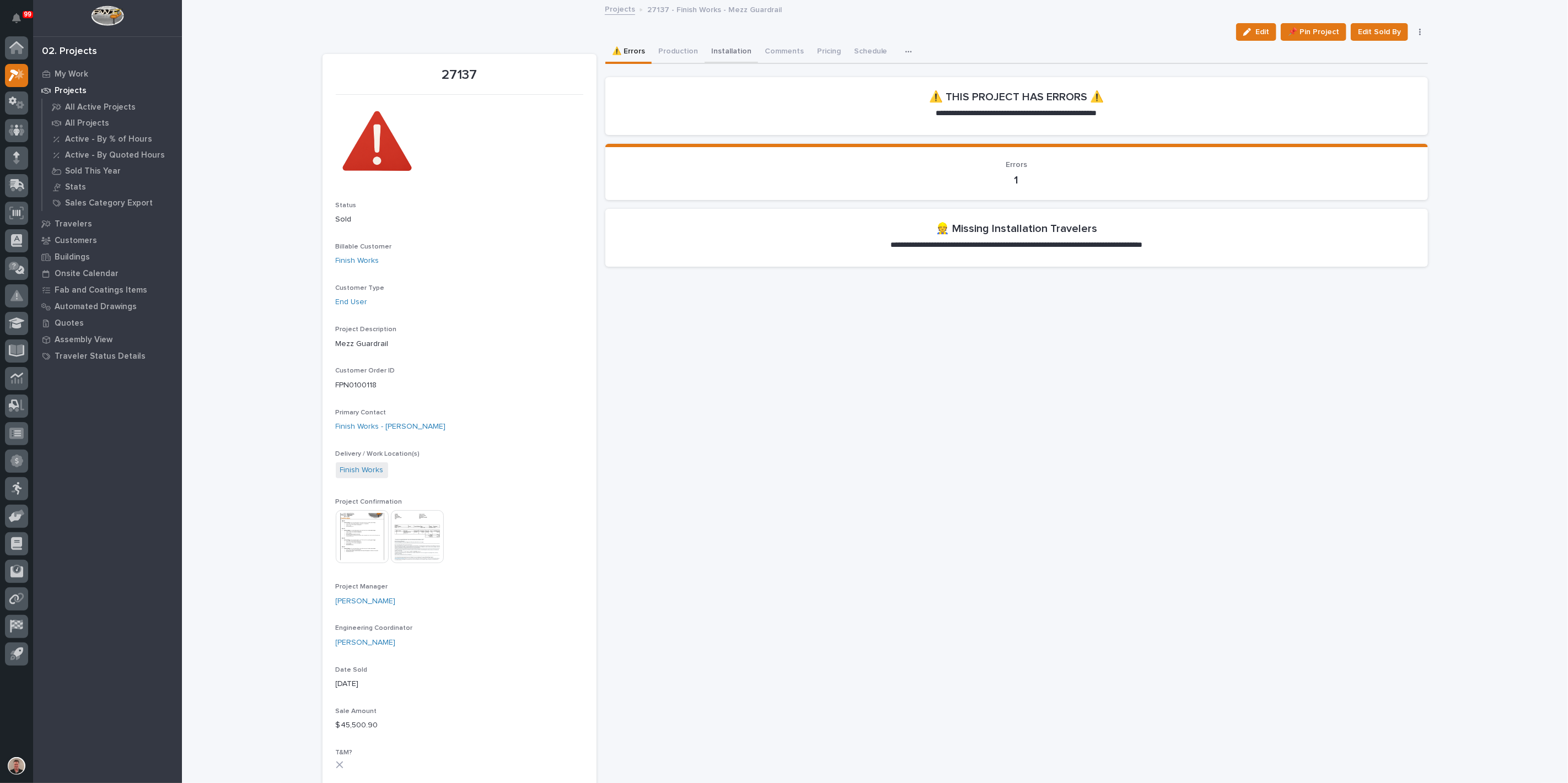
click at [758, 62] on button "Installation" at bounding box center [731, 52] width 53 height 23
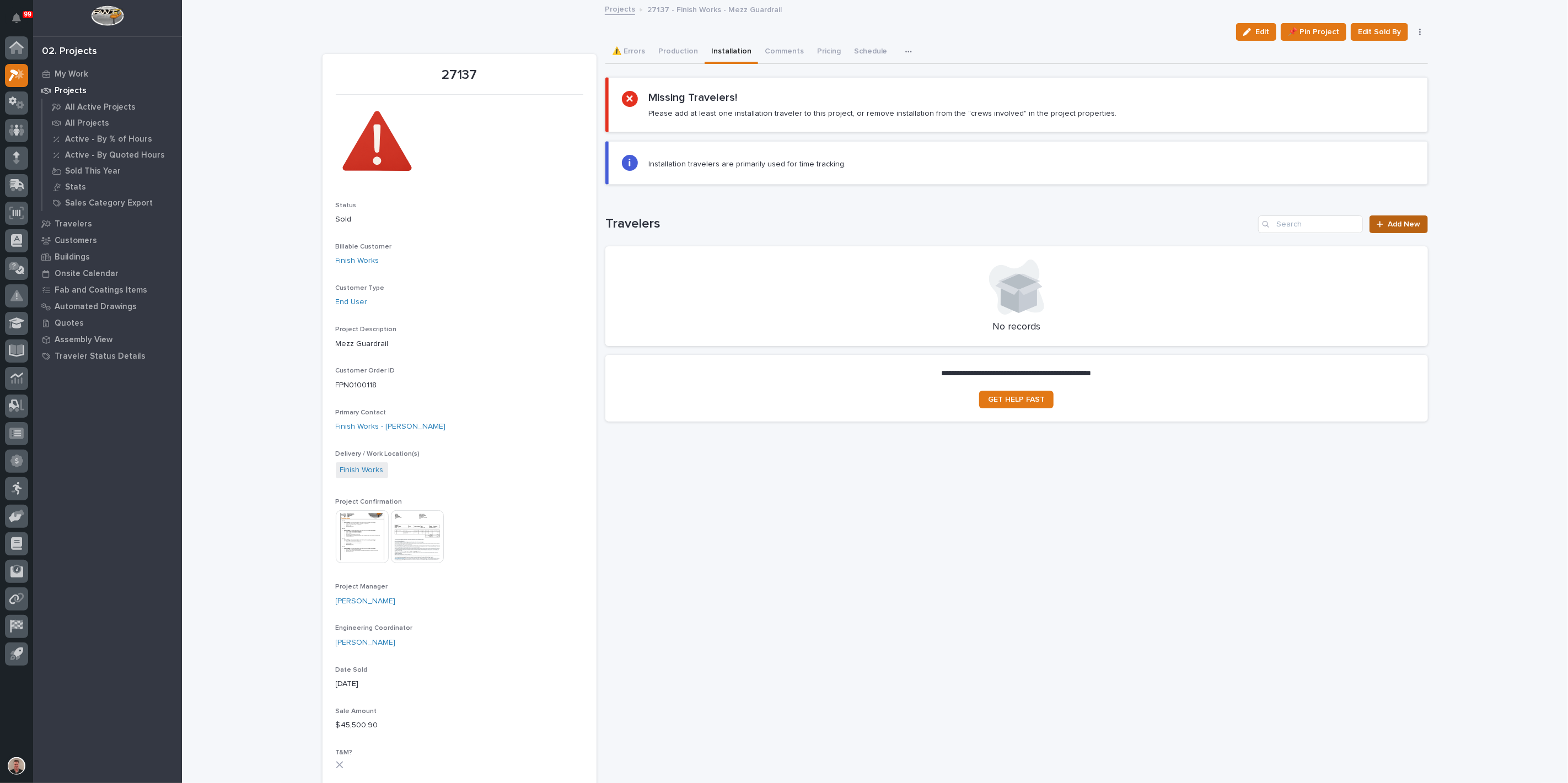
click at [1399, 228] on span "Add New" at bounding box center [1405, 224] width 33 height 7
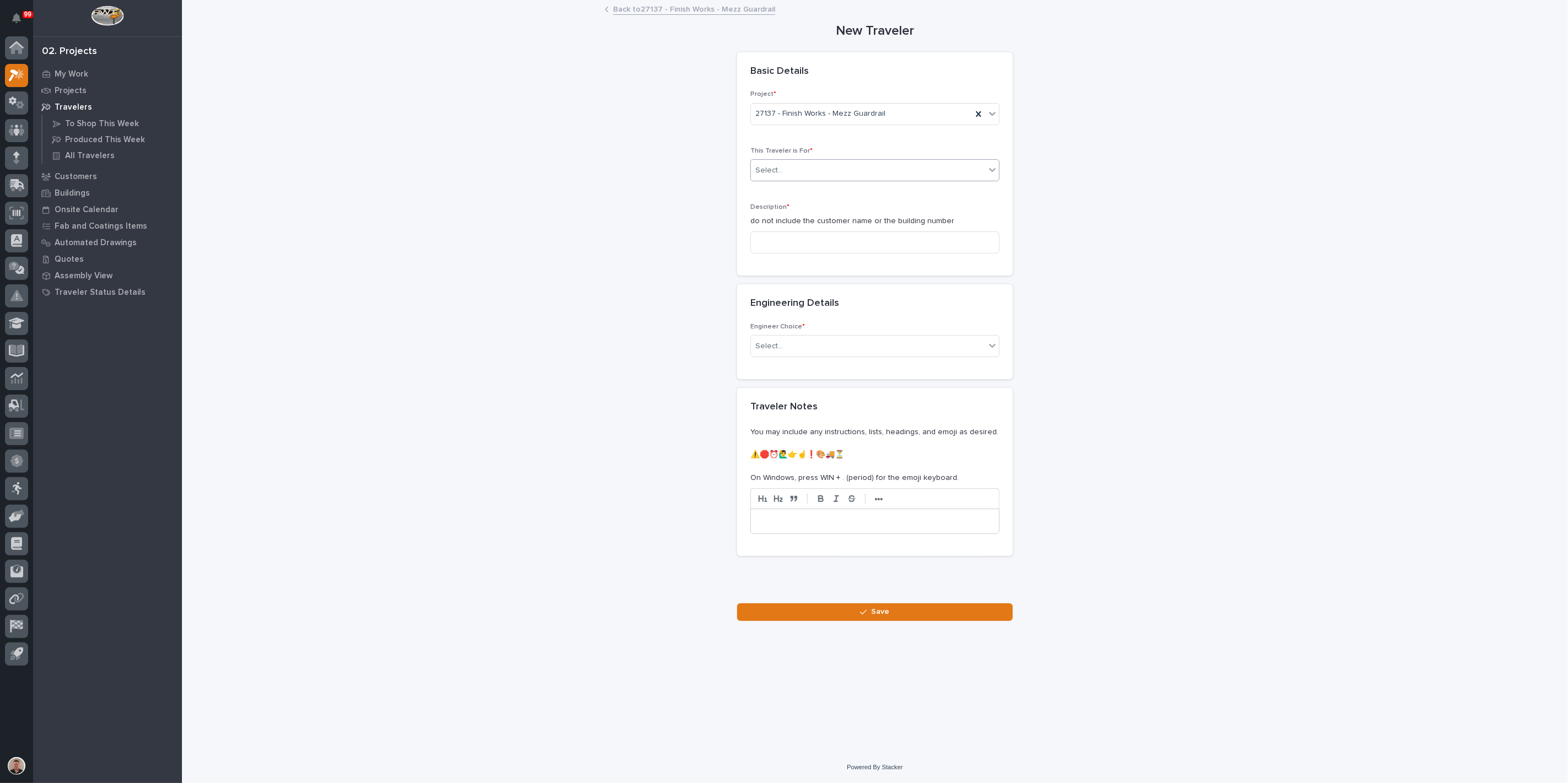
click at [826, 180] on div "Select..." at bounding box center [867, 171] width 234 height 18
click at [807, 247] on div "Installation" at bounding box center [871, 247] width 242 height 20
click at [798, 254] on input at bounding box center [875, 242] width 249 height 22
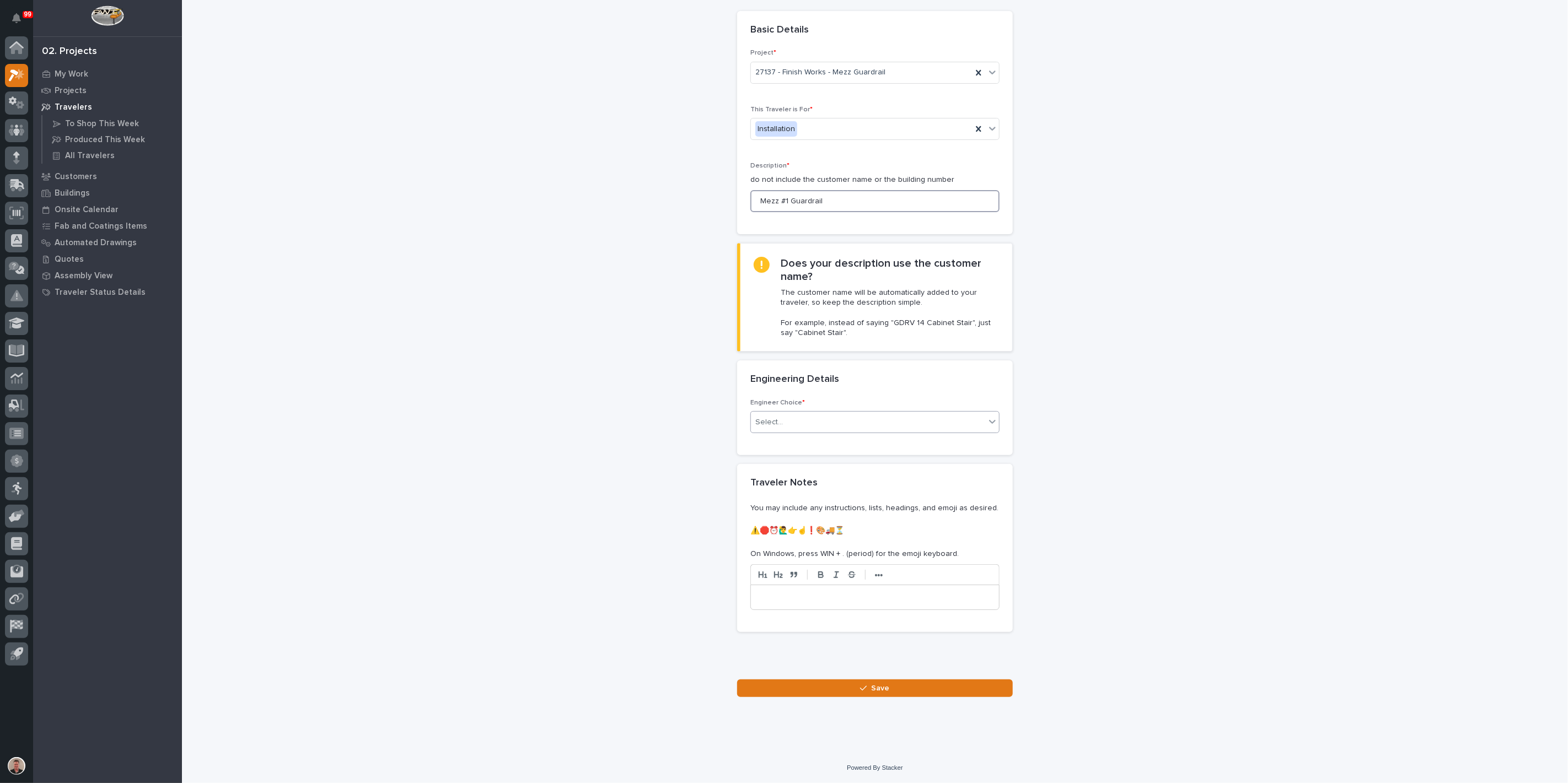
scroll to position [122, 0]
type input "Mezz #1 Guardrail"
click at [820, 432] on div "Select..." at bounding box center [867, 422] width 234 height 18
click at [822, 486] on div "There is no engineering (no drawings)" at bounding box center [871, 480] width 242 height 20
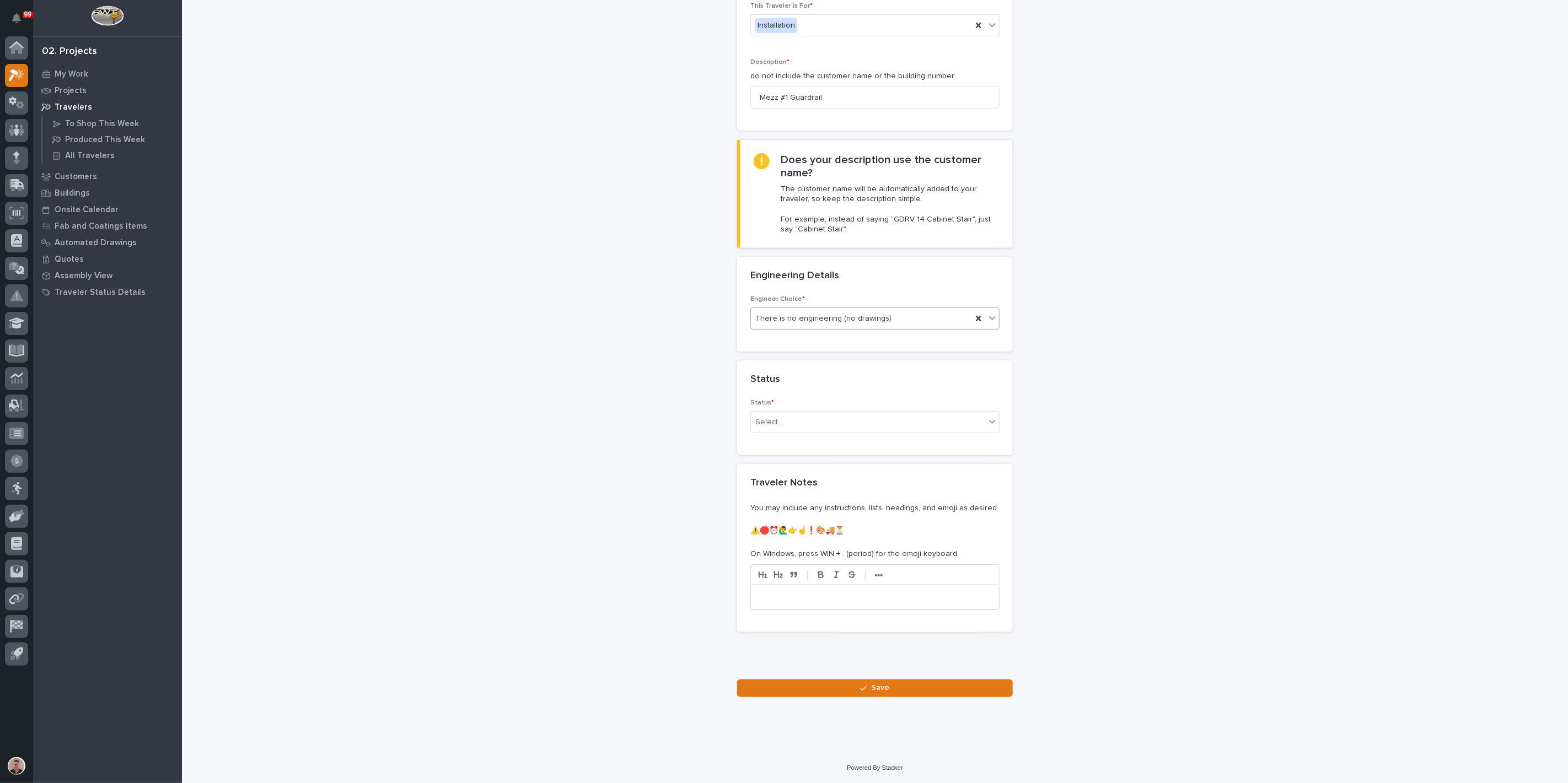
scroll to position [185, 0]
click at [826, 432] on div "Select..." at bounding box center [867, 422] width 234 height 18
click at [818, 540] on div "On-Site Work" at bounding box center [871, 541] width 242 height 20
click at [832, 689] on button "Save" at bounding box center [875, 688] width 276 height 18
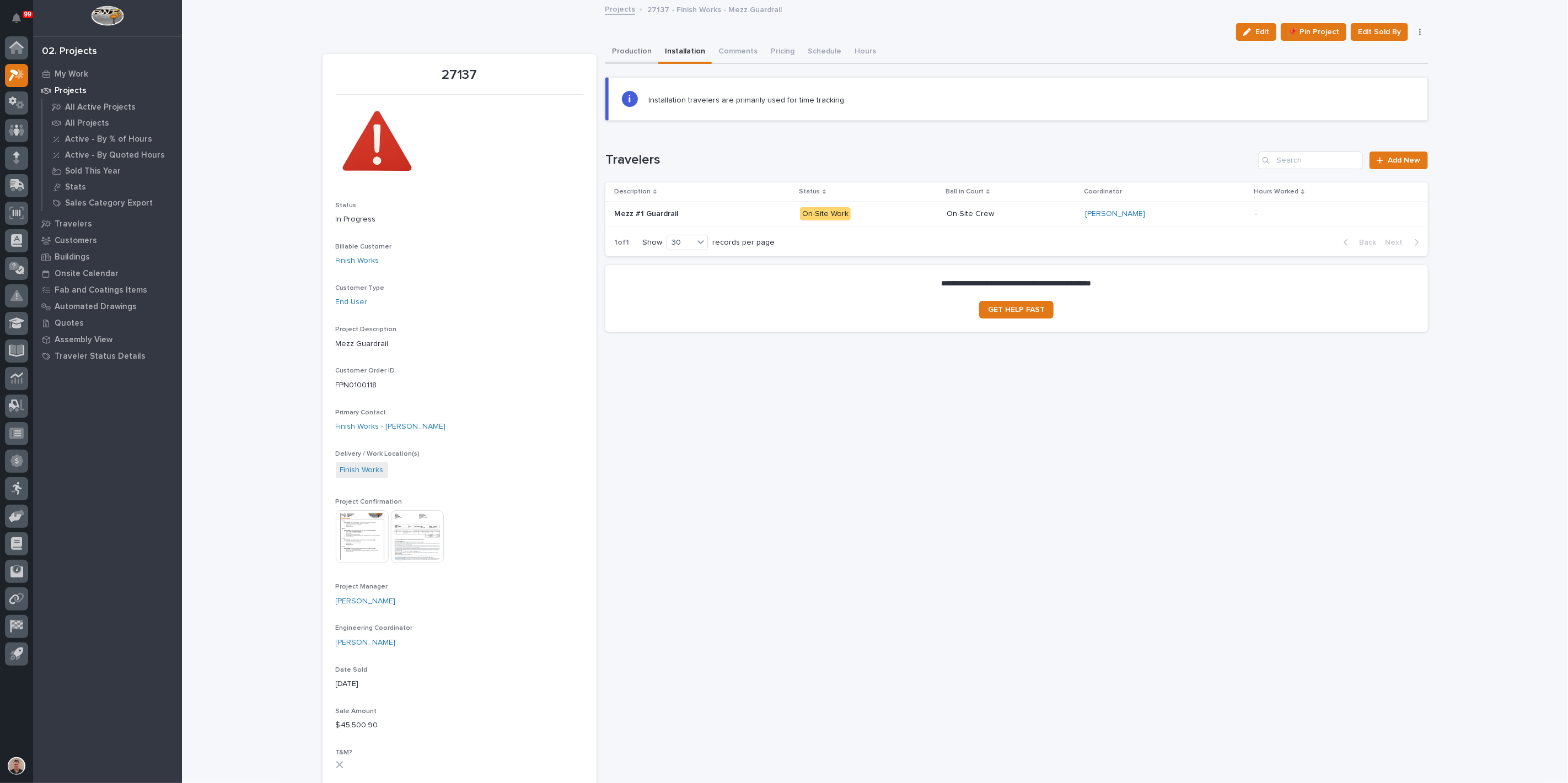
click at [619, 64] on button "Production" at bounding box center [631, 52] width 53 height 23
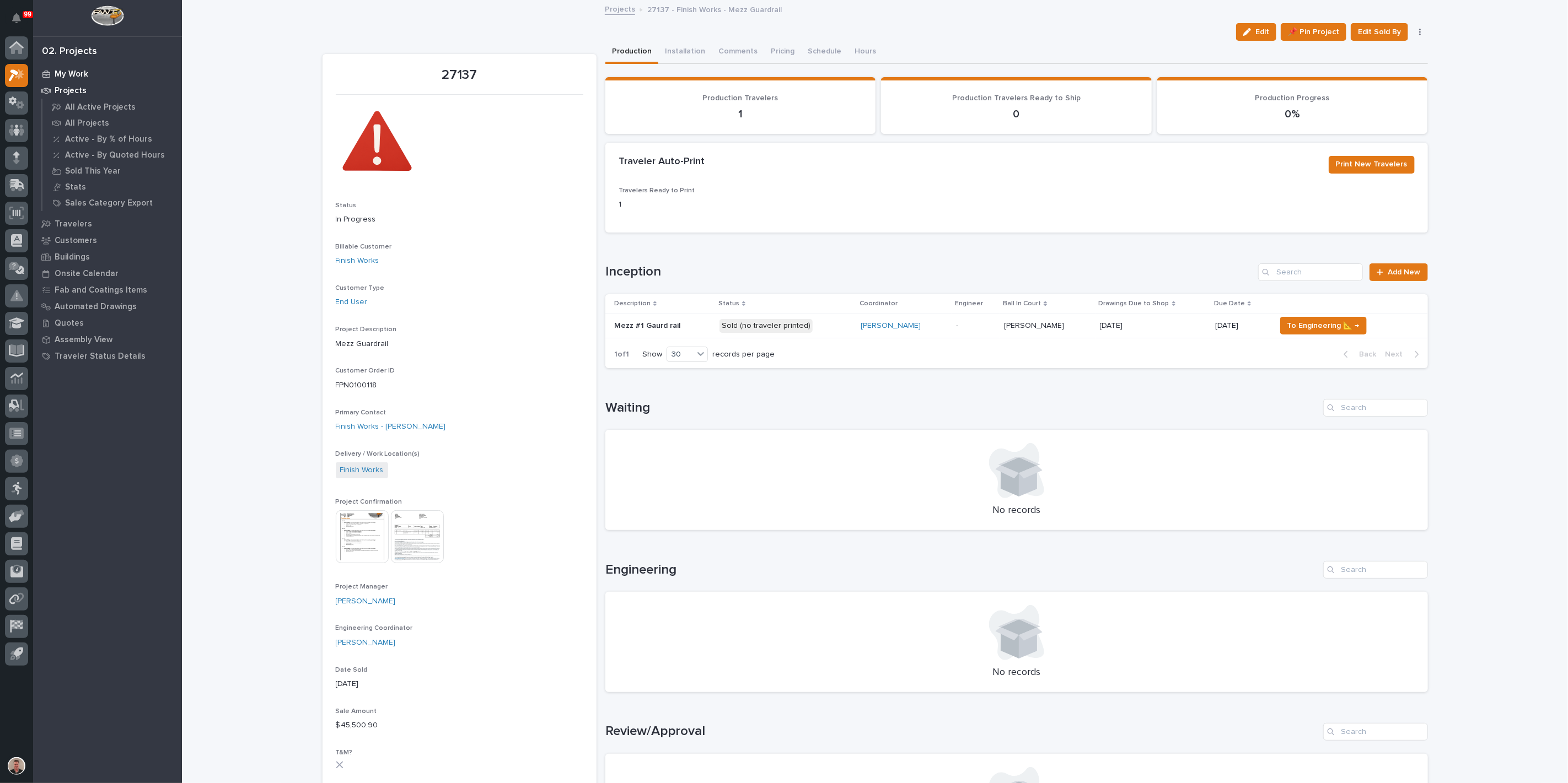
click at [78, 74] on p "My Work" at bounding box center [71, 74] width 33 height 10
